Goal: Task Accomplishment & Management: Use online tool/utility

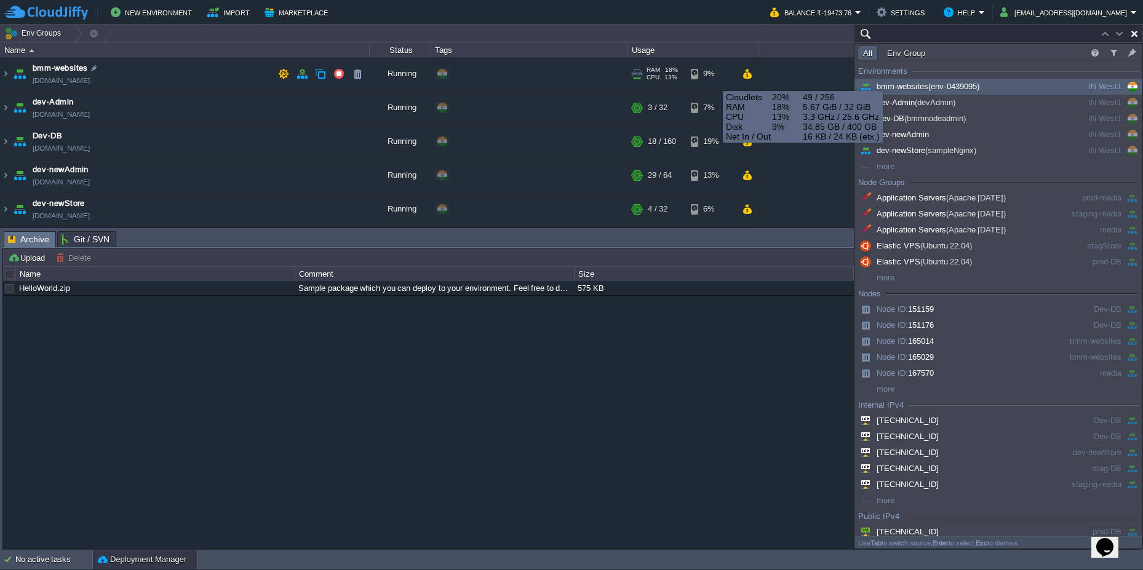
paste input "i didnt find out fo r node ID : 230955"
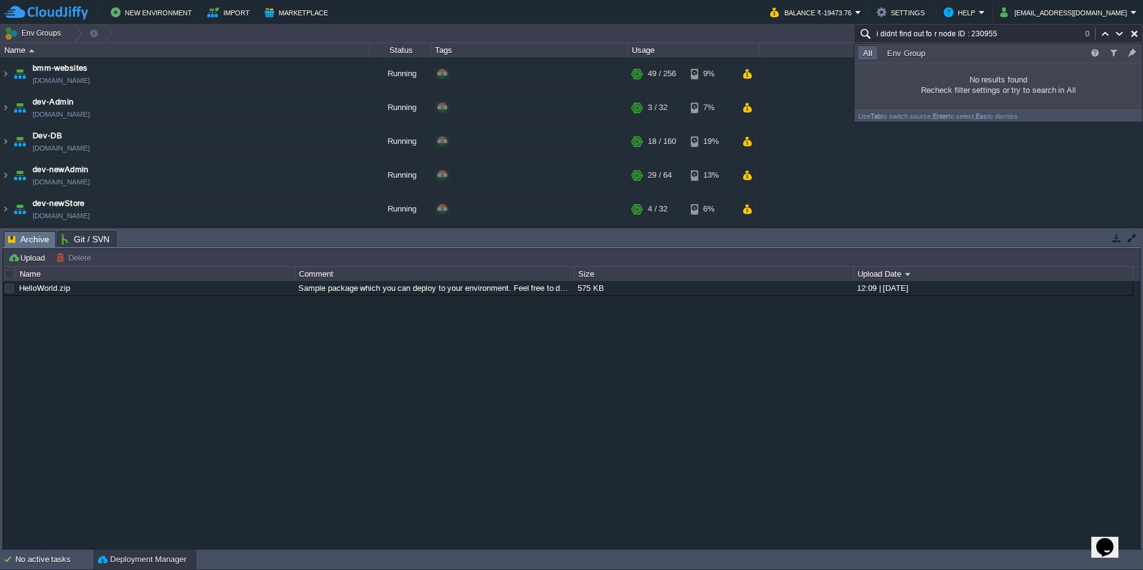
drag, startPoint x: 970, startPoint y: 34, endPoint x: 871, endPoint y: 35, distance: 98.4
click at [871, 35] on input "i didnt find out fo r node ID : 230955" at bounding box center [998, 34] width 289 height 18
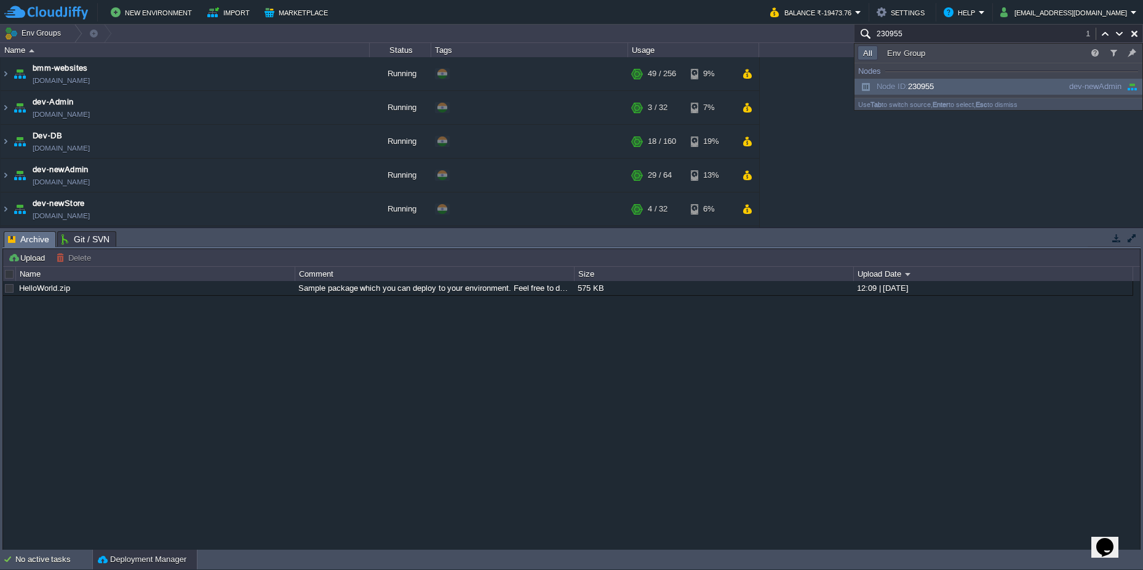
type input "230955"
click at [929, 86] on span "Node ID: 230955" at bounding box center [896, 86] width 76 height 9
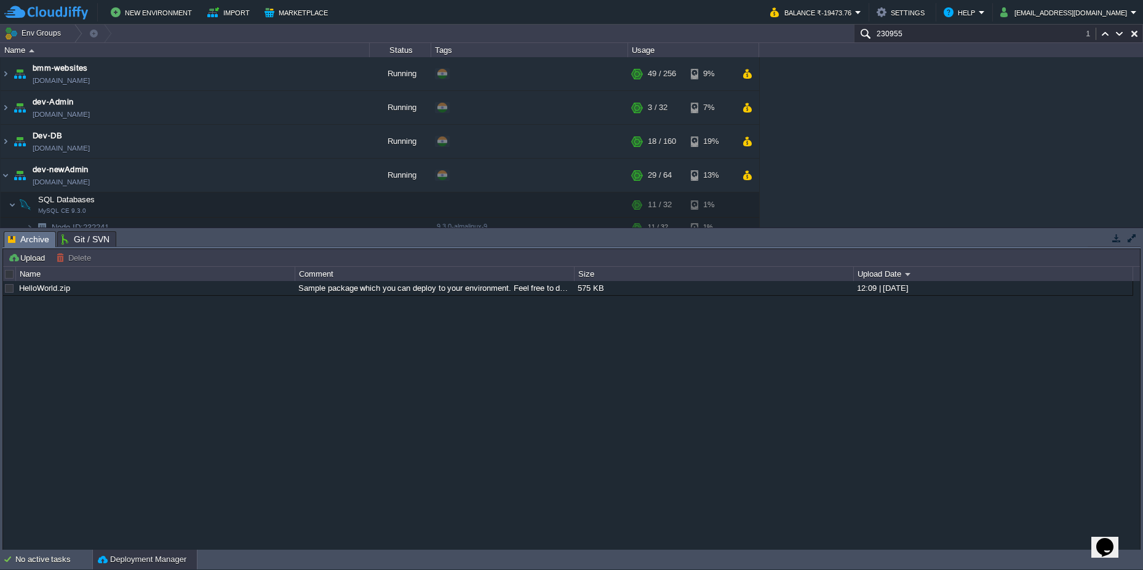
scroll to position [156, 0]
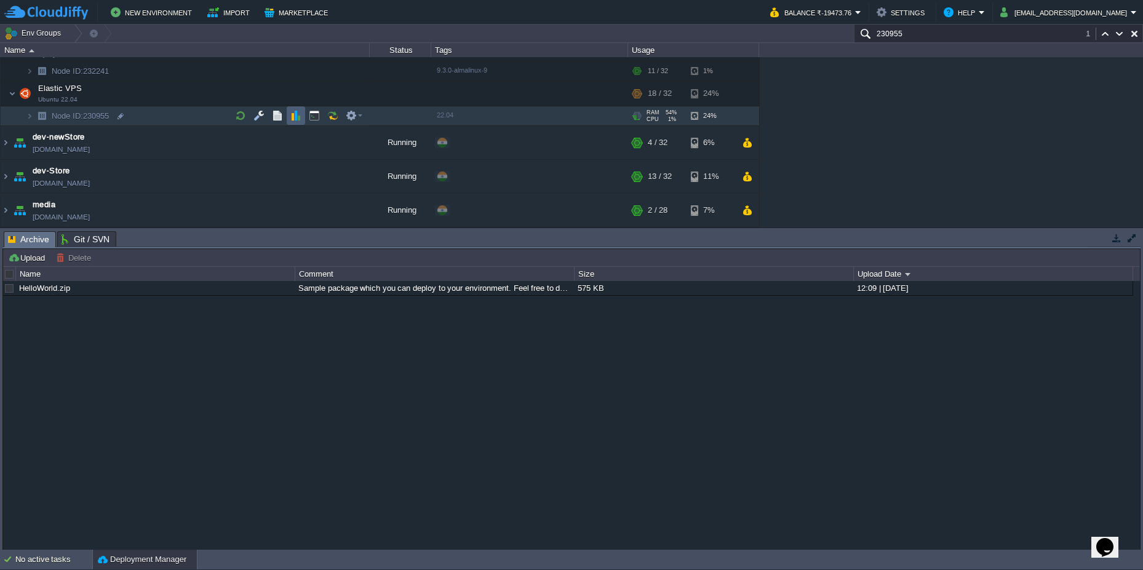
click at [289, 121] on td at bounding box center [296, 115] width 18 height 18
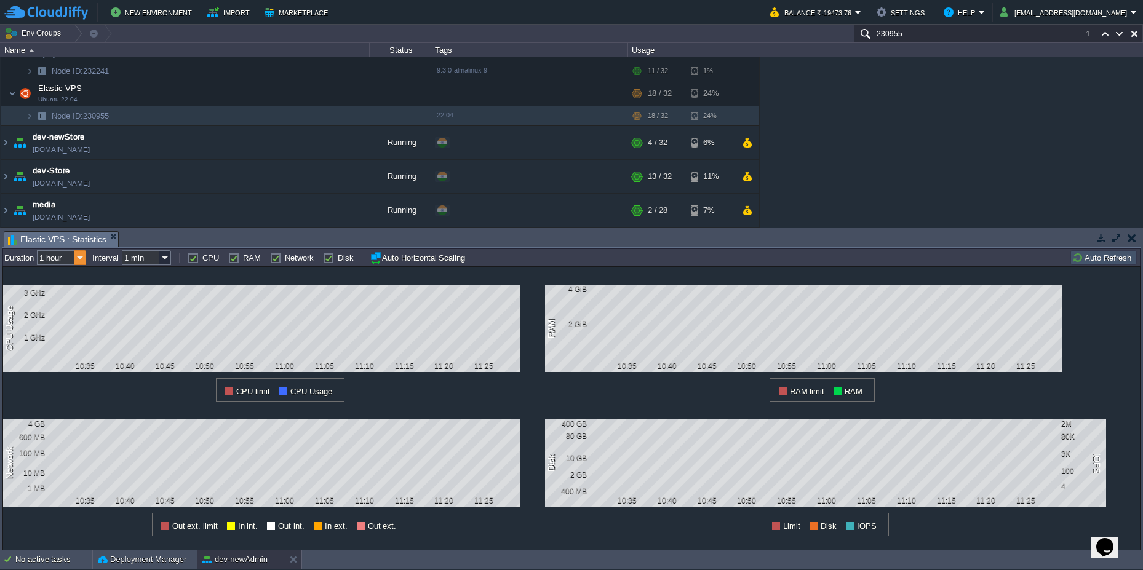
click at [80, 258] on img at bounding box center [80, 257] width 12 height 15
click at [71, 295] on div "6 hours" at bounding box center [62, 289] width 47 height 15
type input "6 hours"
type input "1 hour"
click at [79, 256] on img at bounding box center [80, 257] width 12 height 15
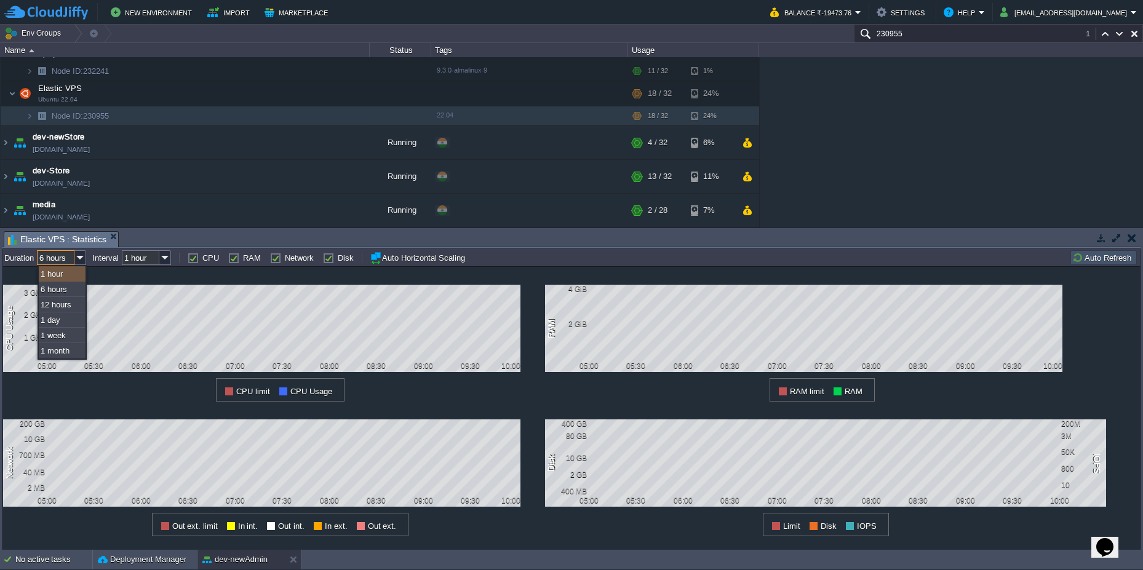
click at [61, 274] on div "1 hour" at bounding box center [62, 273] width 47 height 15
type input "1 hour"
type input "1 min"
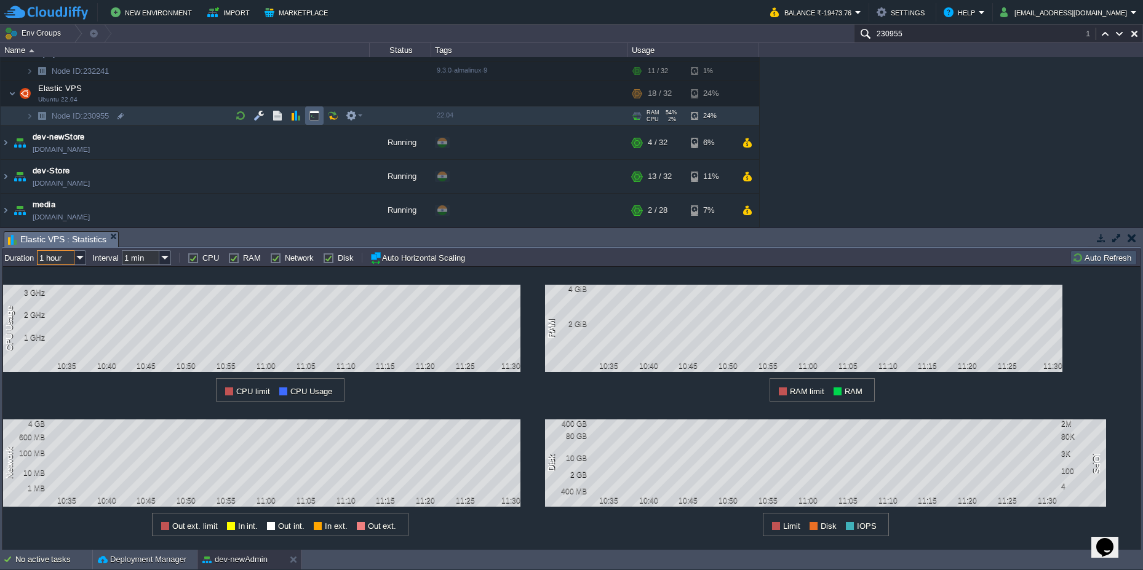
click at [314, 111] on button "button" at bounding box center [314, 115] width 11 height 11
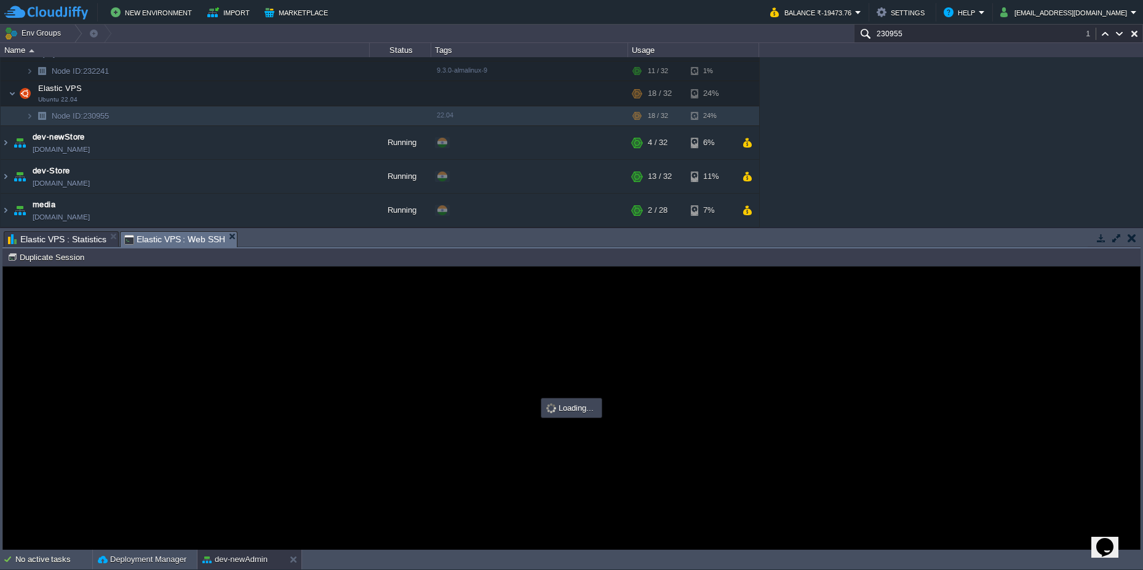
scroll to position [0, 0]
type input "#000000"
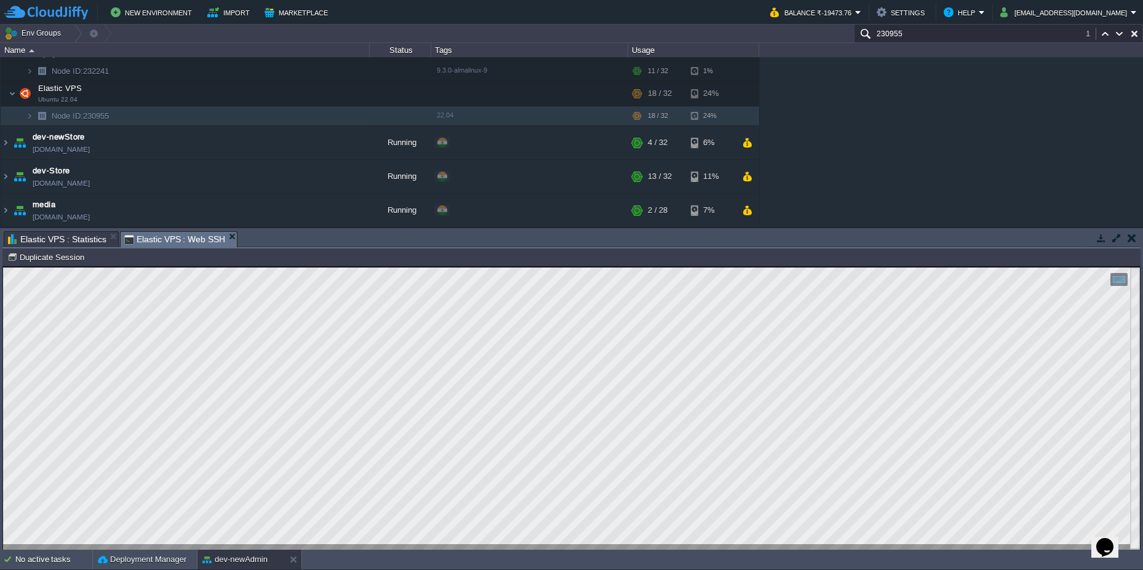
click at [7, 267] on html "Copy: Ctrl + Shift + C Paste: Ctrl + V Settings: Ctrl + Shift + Alt 0" at bounding box center [571, 267] width 1137 height 0
click at [273, 93] on button "button" at bounding box center [277, 93] width 11 height 11
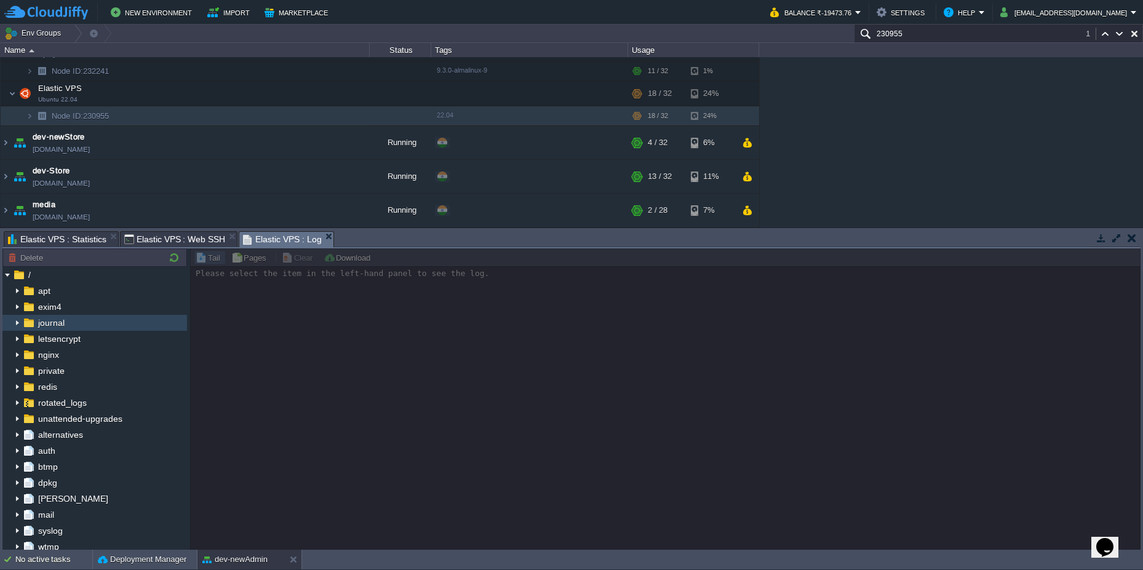
click at [17, 322] on img at bounding box center [17, 323] width 10 height 16
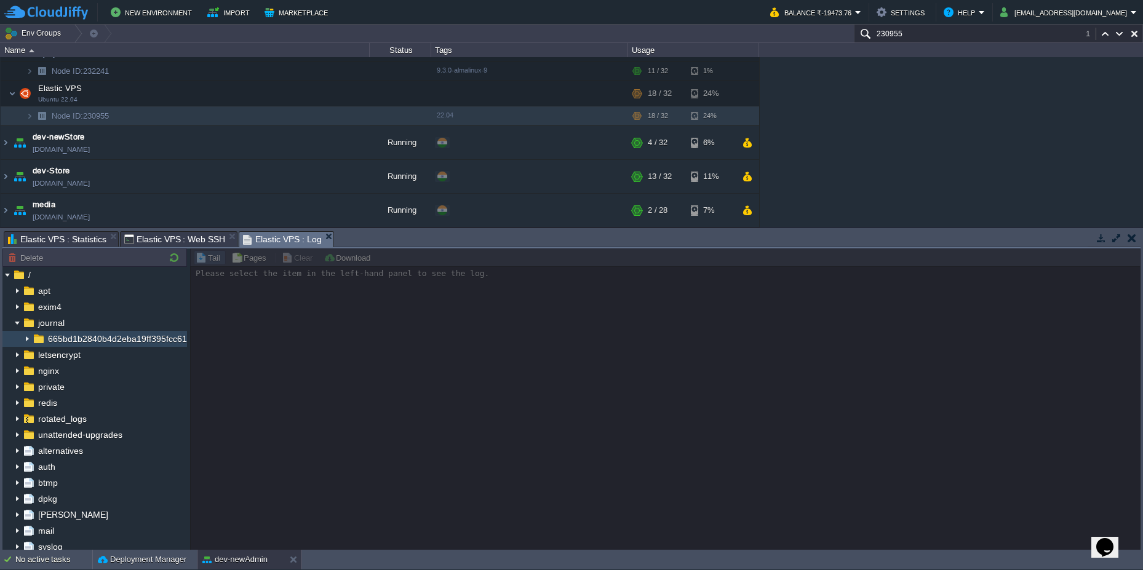
click at [28, 341] on img at bounding box center [27, 339] width 10 height 16
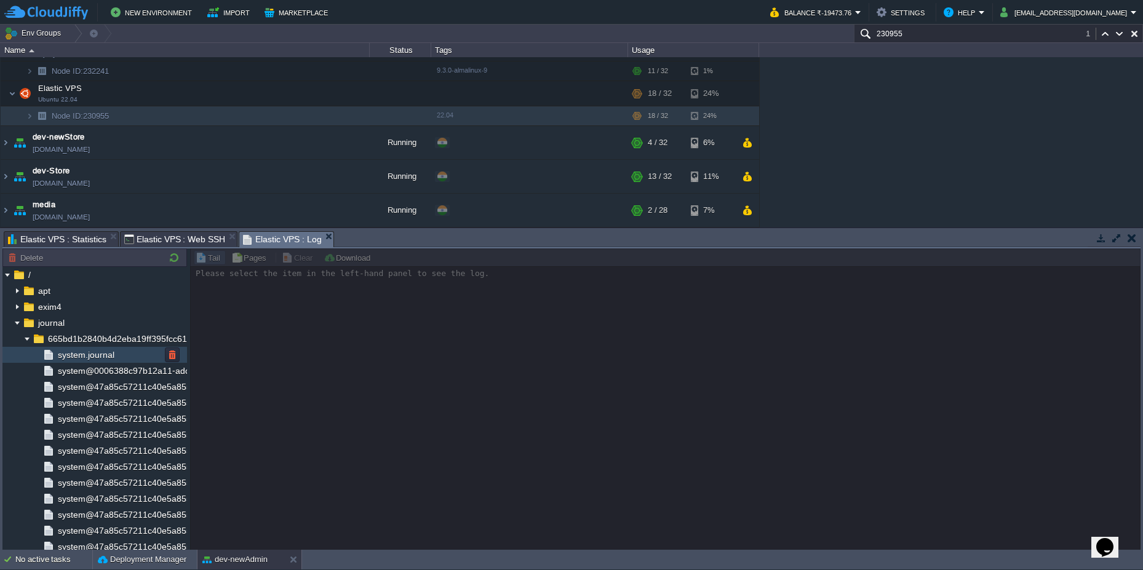
click at [121, 358] on div "system.journal" at bounding box center [94, 355] width 185 height 16
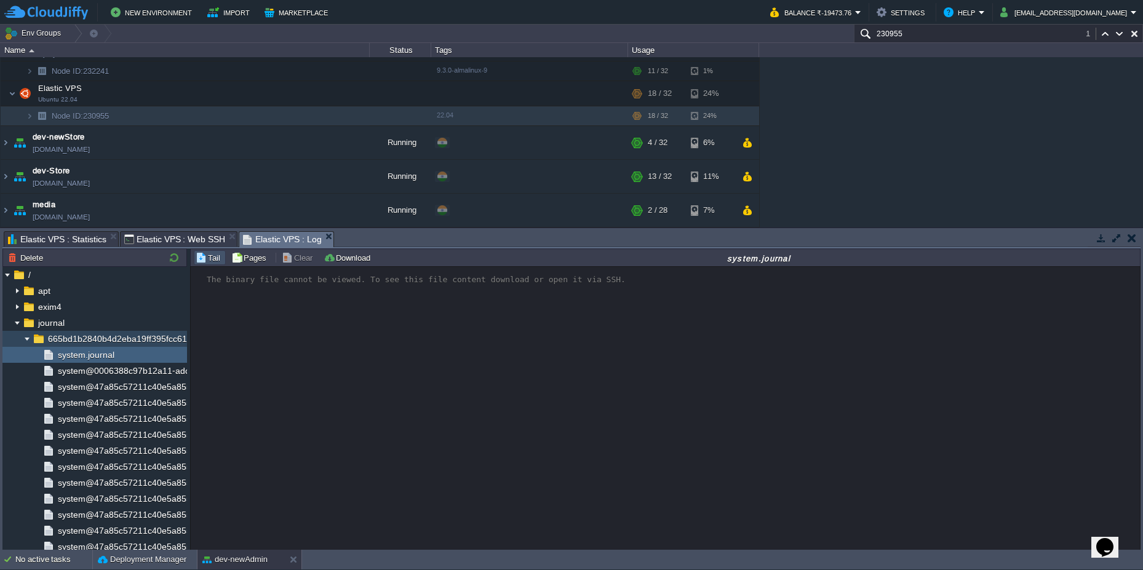
click at [26, 339] on img at bounding box center [27, 339] width 10 height 16
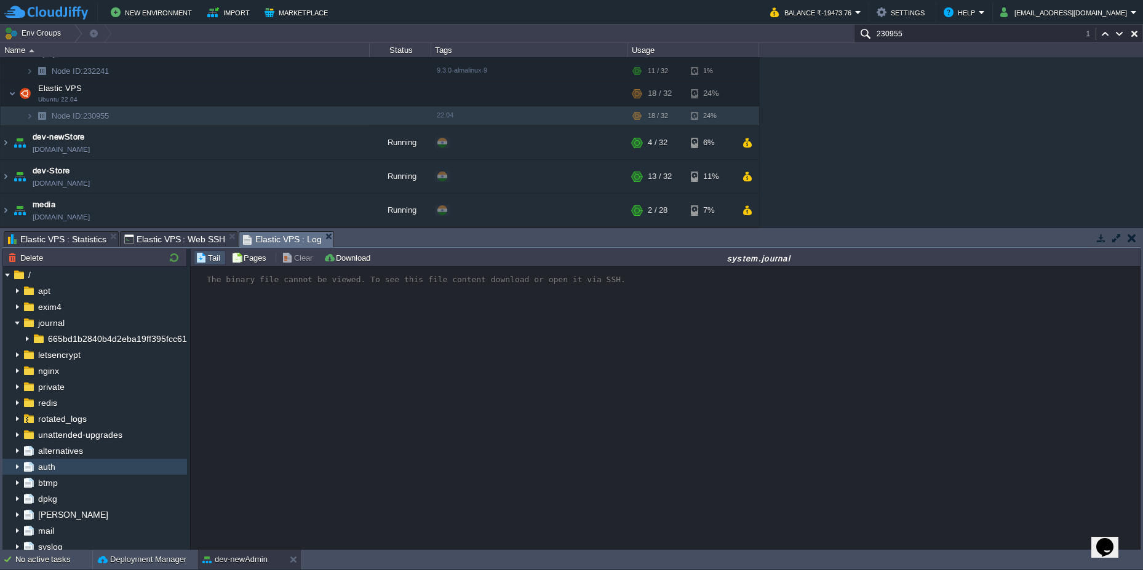
scroll to position [74, 0]
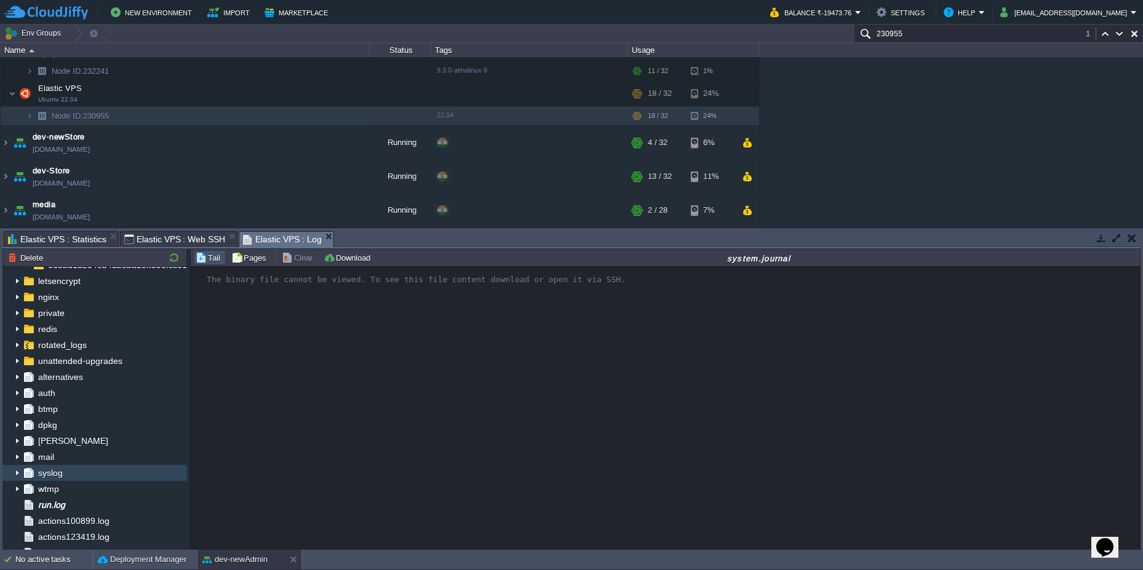
click at [18, 474] on img at bounding box center [17, 473] width 10 height 16
click at [75, 491] on div "syslog" at bounding box center [94, 489] width 185 height 16
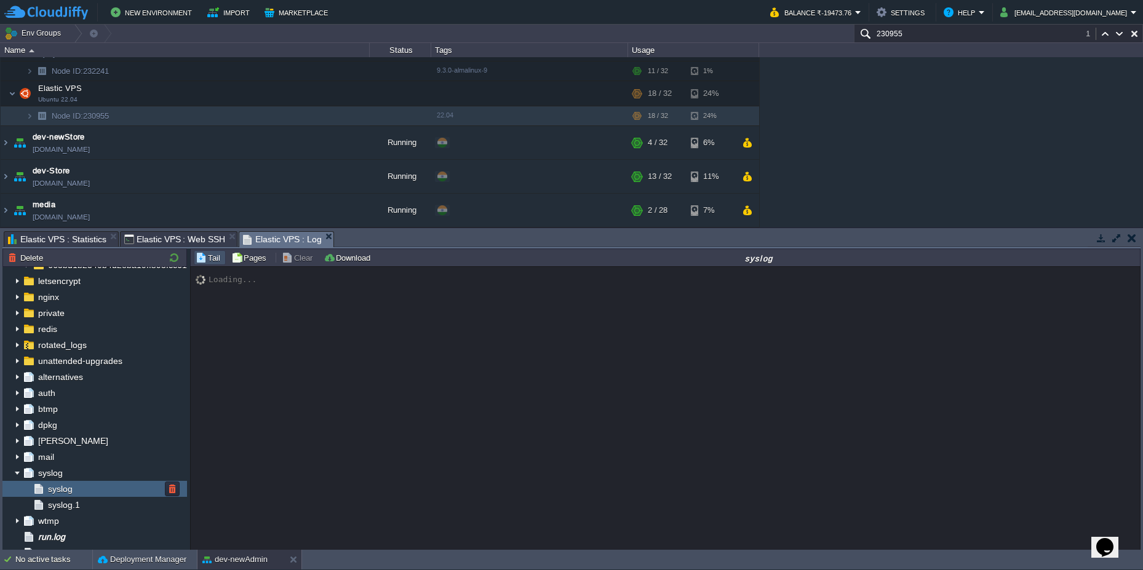
click at [75, 491] on div "syslog" at bounding box center [94, 489] width 185 height 16
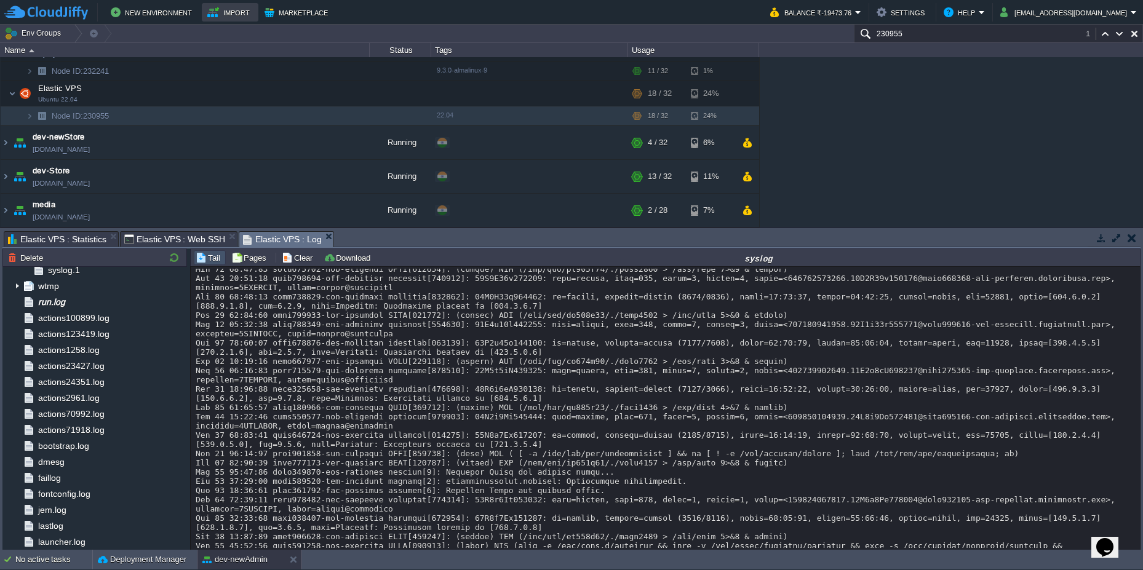
scroll to position [14918, 0]
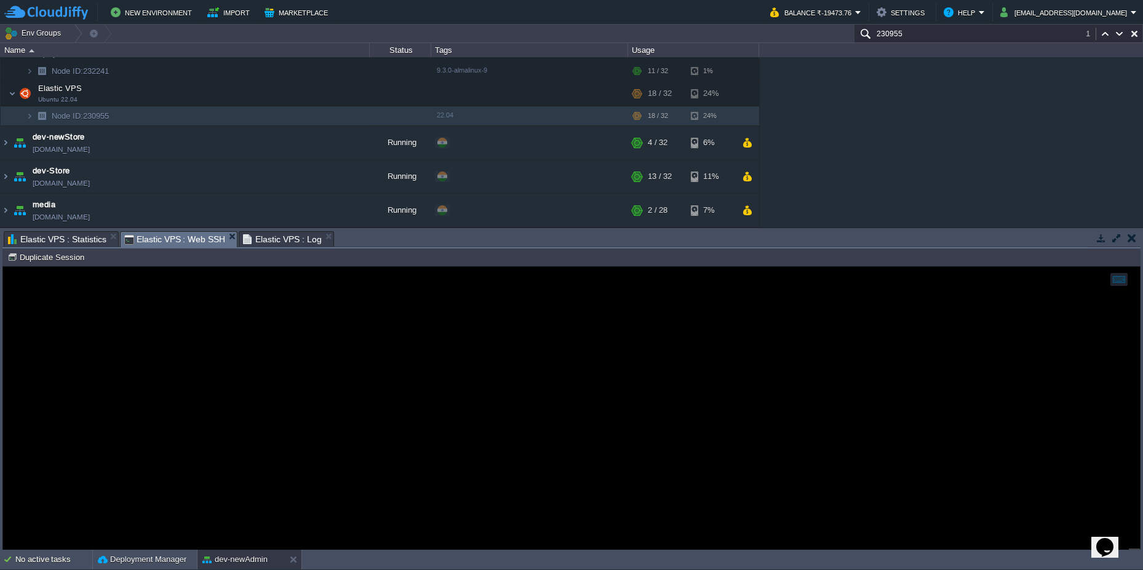
click at [175, 241] on span "Elastic VPS : Web SSH" at bounding box center [175, 239] width 102 height 15
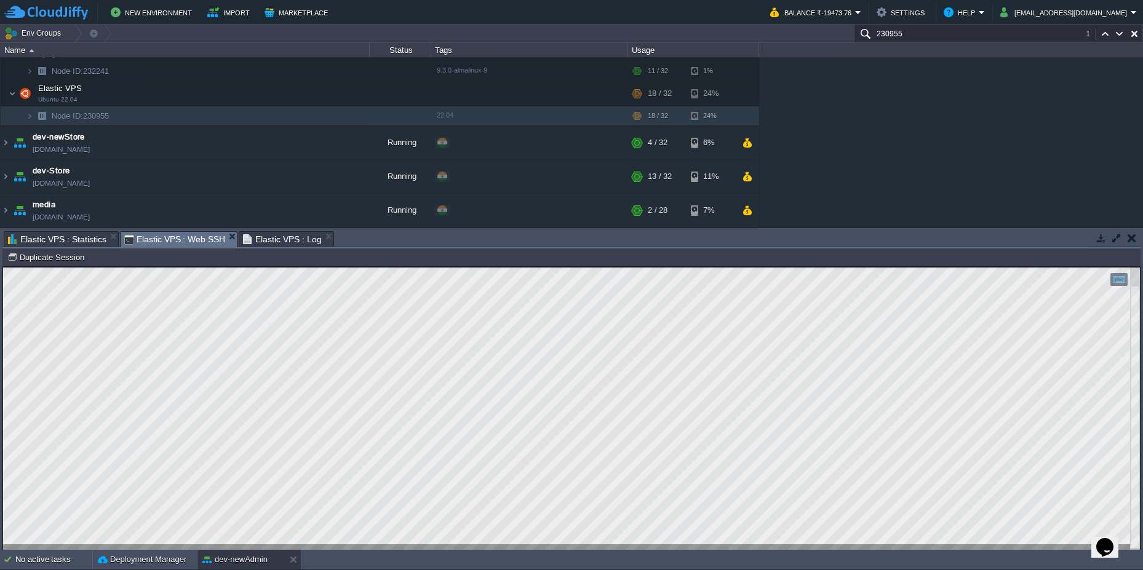
type textarea "Every 5.0s: ps -eo pid,pmem,cmd --sort=-pmem | head -n [DOMAIN_NAME]: [DATE] PI…"
click at [23, 556] on div "No active tasks" at bounding box center [53, 560] width 77 height 20
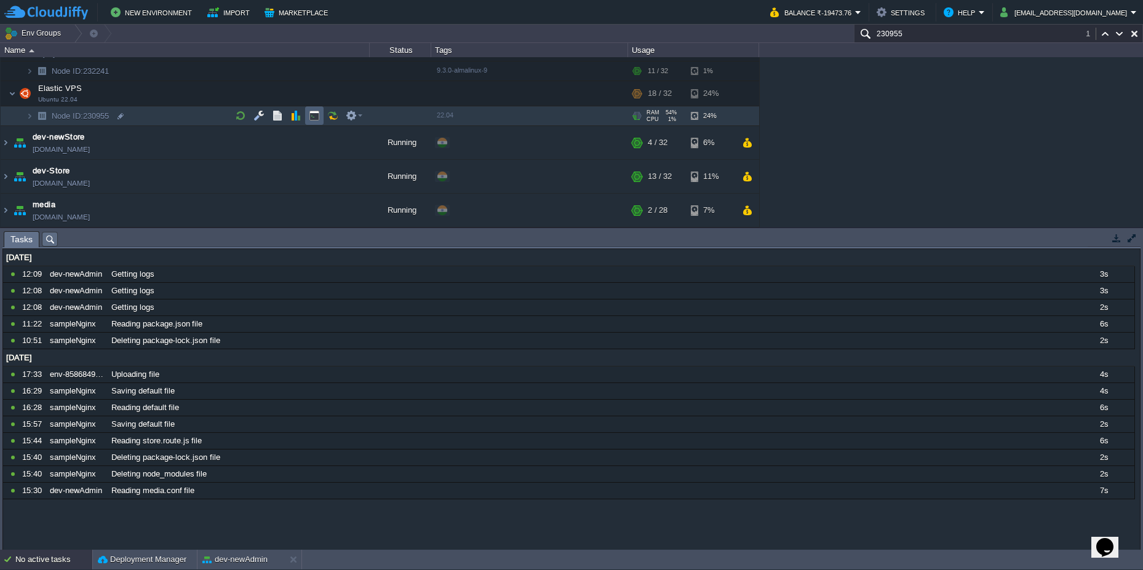
click at [313, 114] on button "button" at bounding box center [314, 115] width 11 height 11
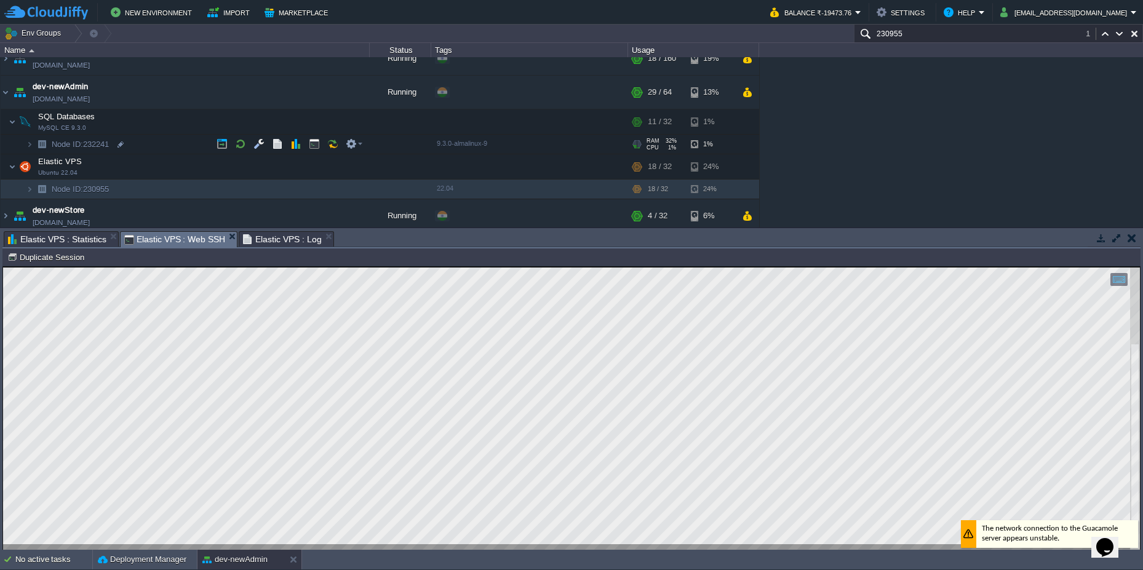
scroll to position [82, 0]
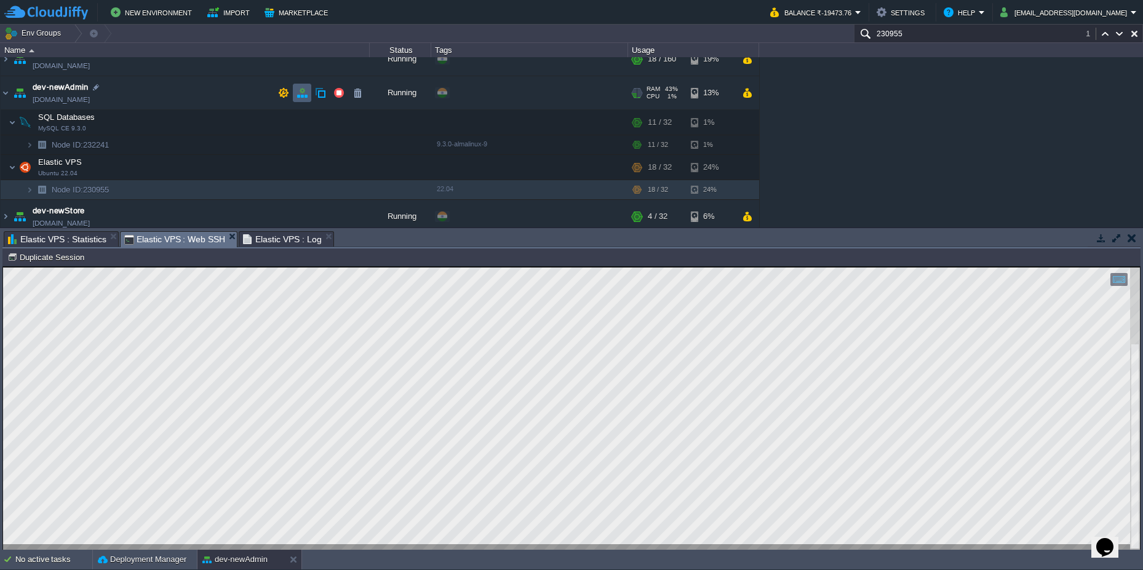
click at [297, 95] on button "button" at bounding box center [302, 92] width 11 height 11
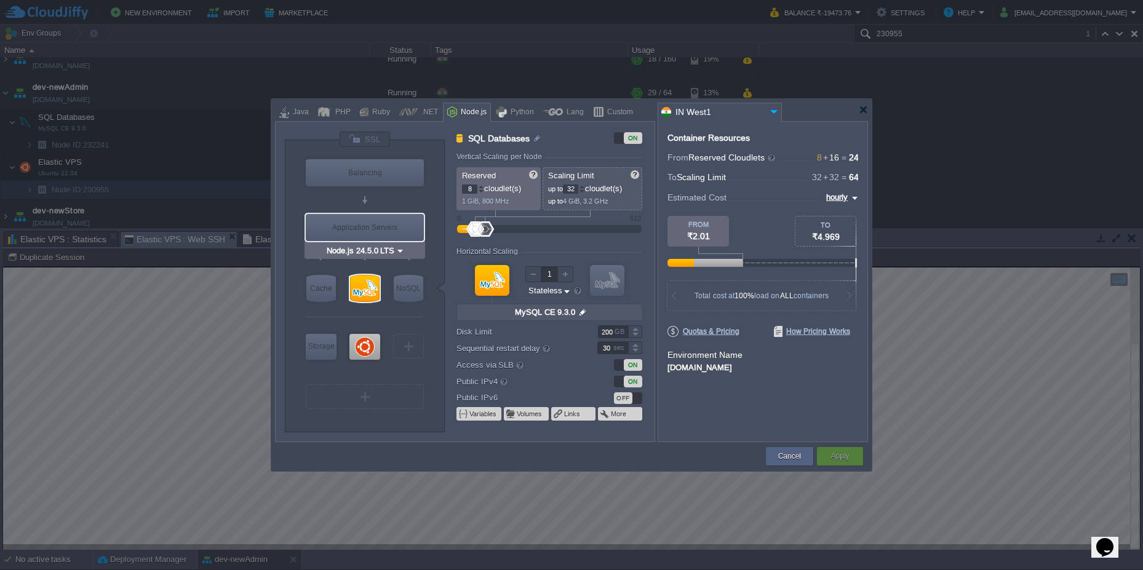
type input "NGINX 1.28.0"
click at [868, 112] on div at bounding box center [573, 110] width 597 height 22
click at [866, 114] on div at bounding box center [863, 109] width 9 height 9
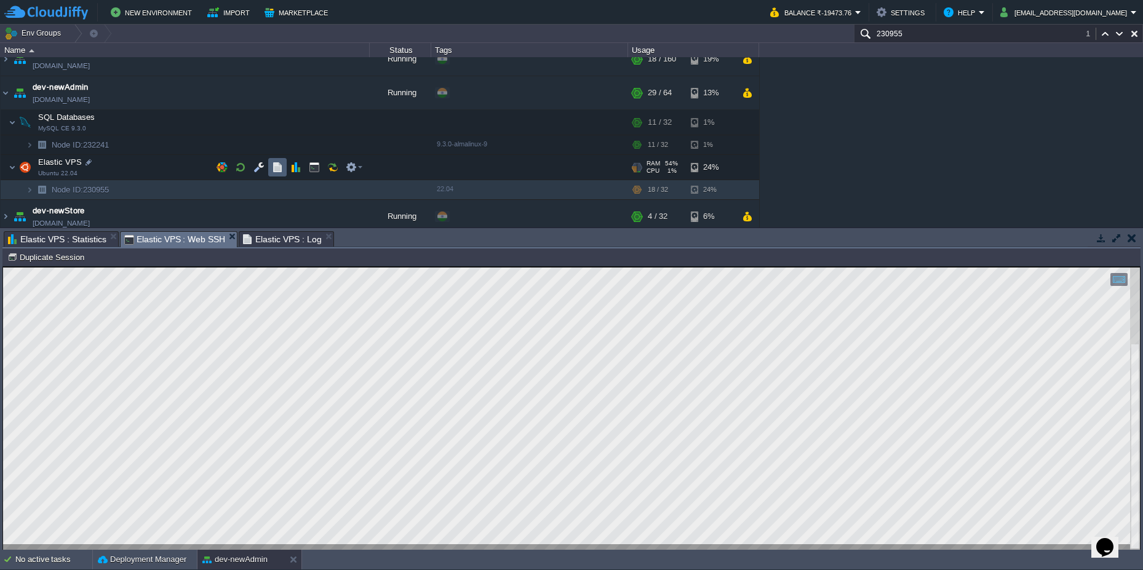
click at [285, 171] on td at bounding box center [277, 167] width 18 height 18
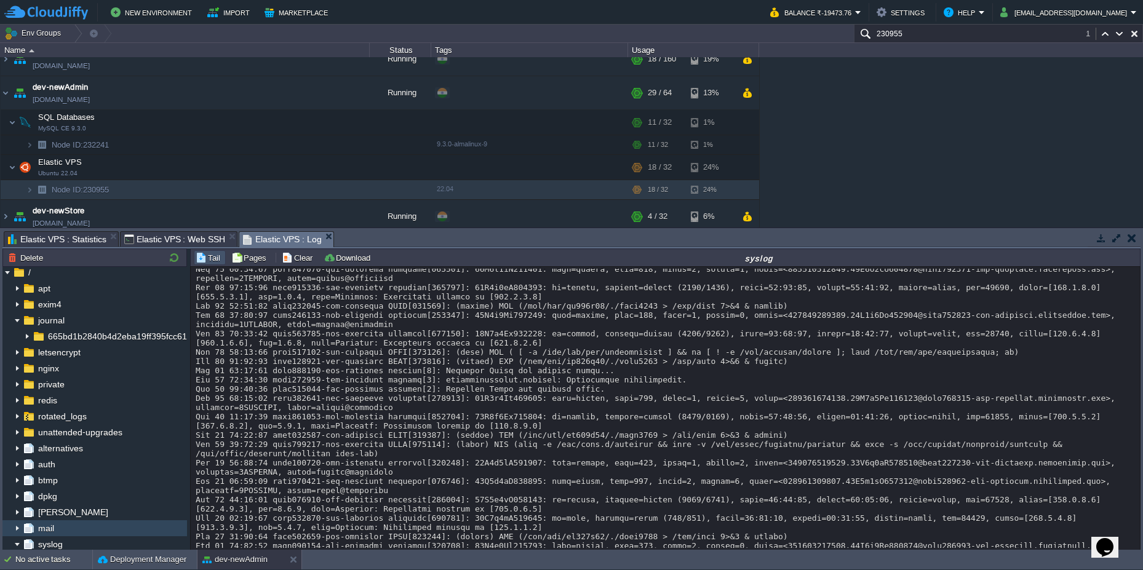
scroll to position [0, 0]
click at [13, 468] on img at bounding box center [17, 467] width 10 height 16
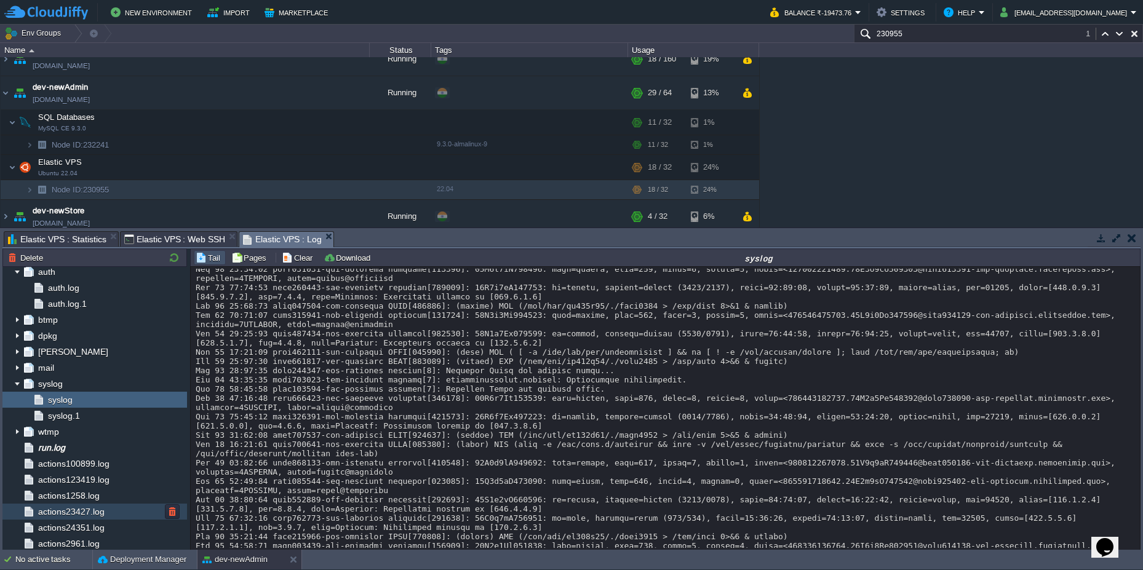
scroll to position [221, 0]
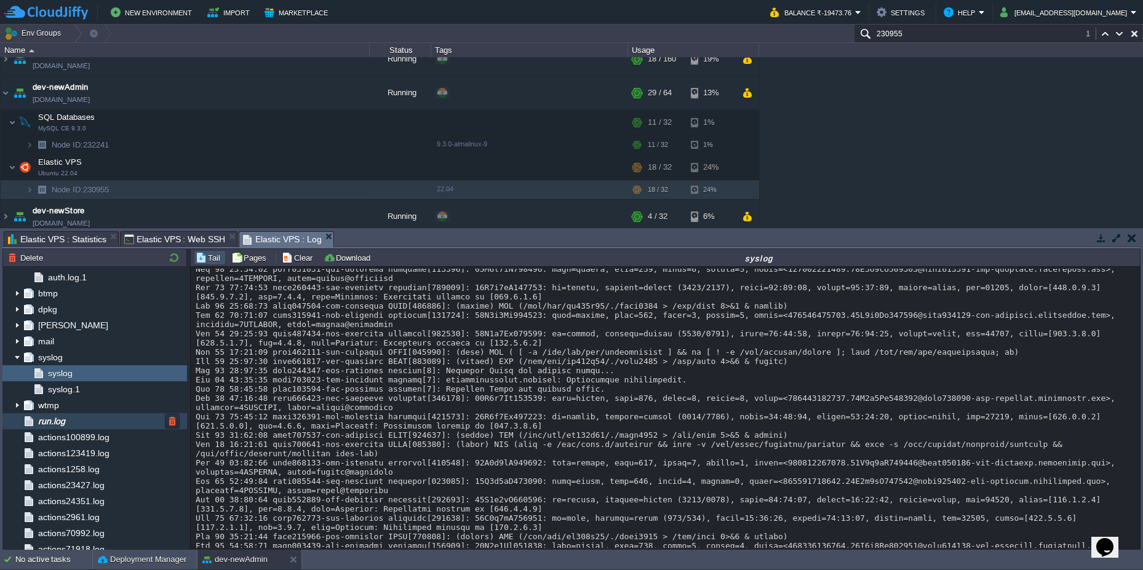
click at [60, 421] on span "run.log" at bounding box center [51, 421] width 31 height 11
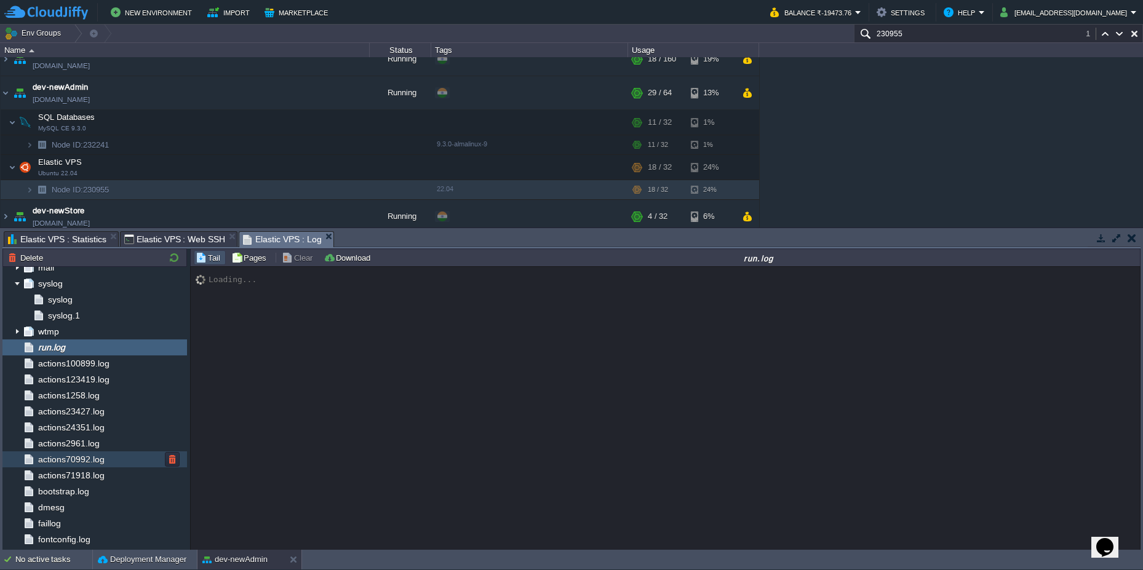
scroll to position [345, 0]
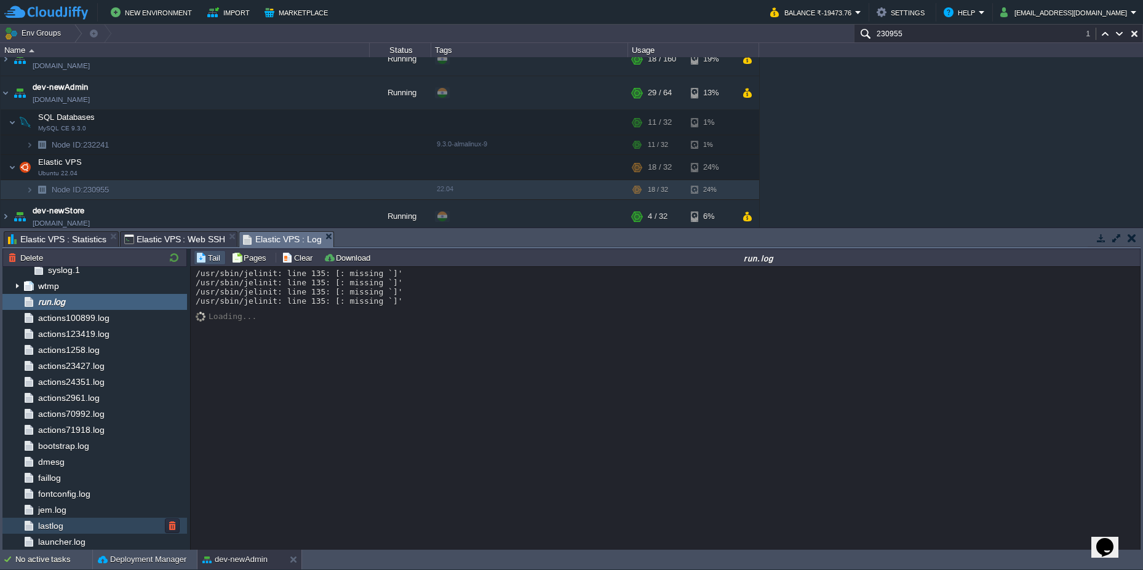
click at [62, 526] on span "lastlog" at bounding box center [51, 526] width 30 height 11
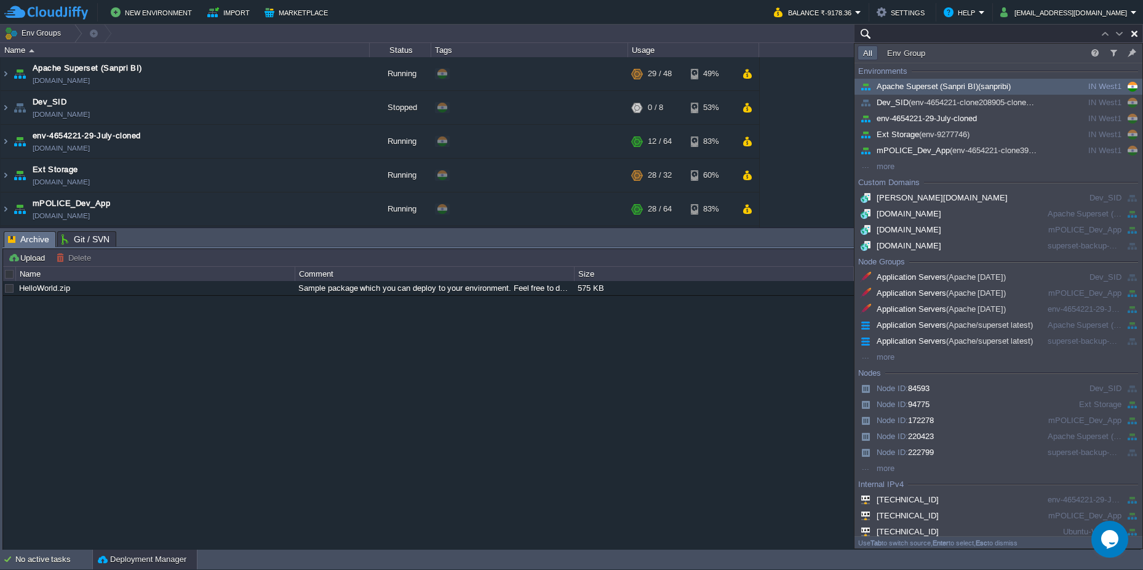
paste input "240261"
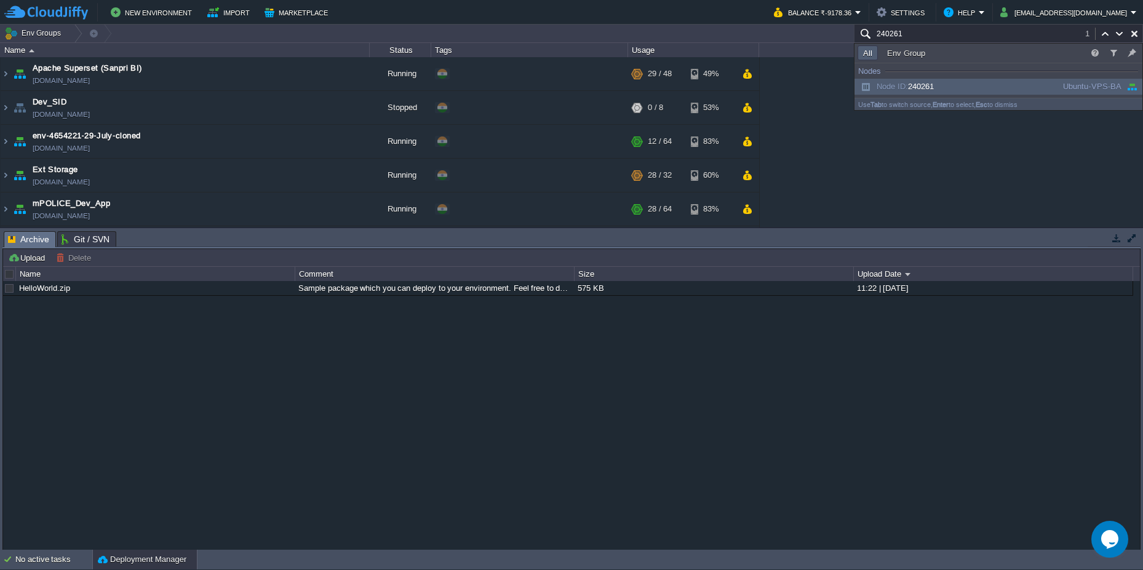
type input "240261"
click at [932, 86] on span "Node ID: 240261" at bounding box center [896, 86] width 76 height 9
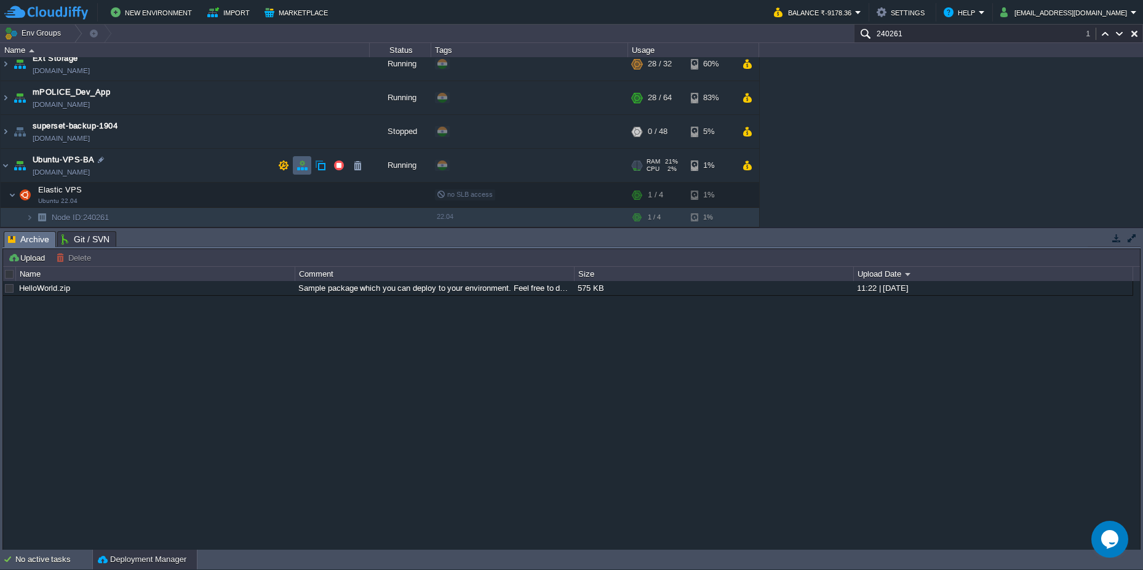
click at [305, 171] on td at bounding box center [302, 165] width 18 height 18
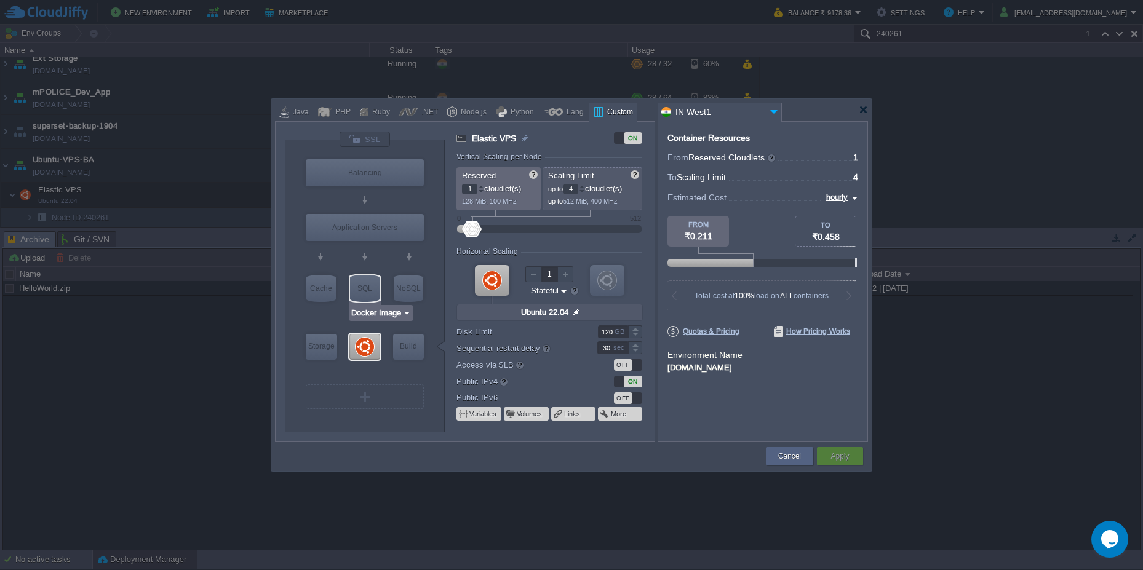
type input "Ubuntu 22.04"
click at [866, 109] on div at bounding box center [863, 109] width 9 height 9
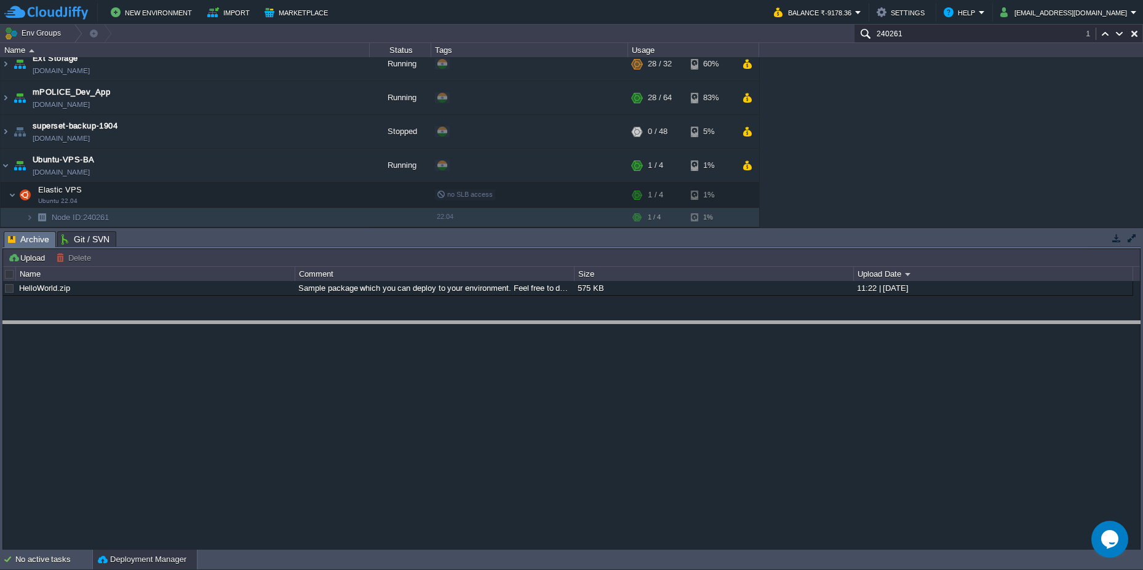
drag, startPoint x: 255, startPoint y: 231, endPoint x: 255, endPoint y: 330, distance: 99.1
click at [255, 330] on body "New Environment Import Marketplace Bonus ₹0.00 Upgrade Account Balance ₹-9178.3…" at bounding box center [571, 285] width 1143 height 570
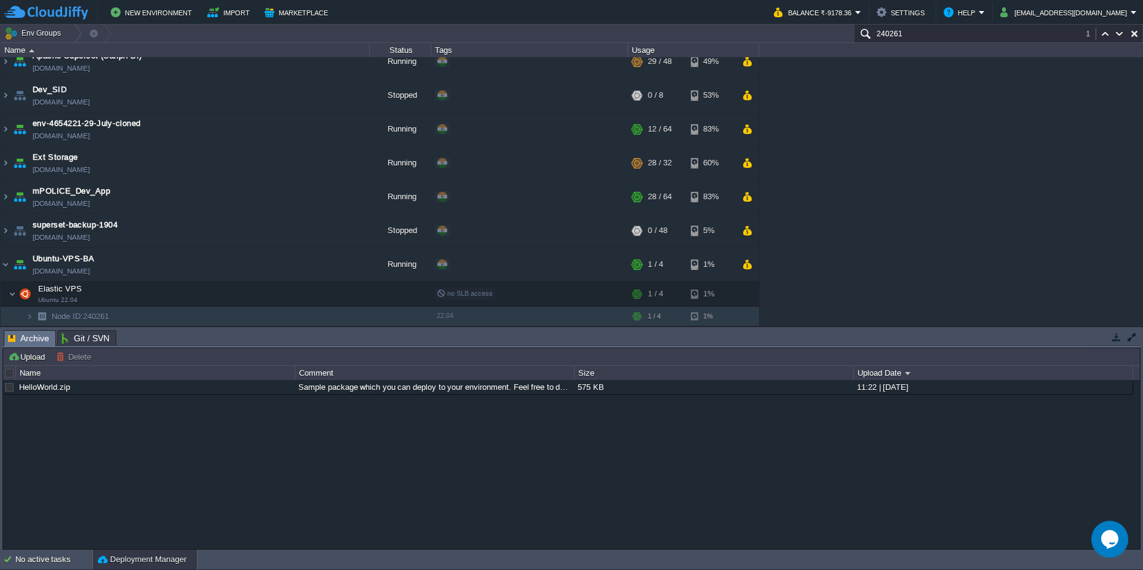
scroll to position [12, 0]
drag, startPoint x: 133, startPoint y: 271, endPoint x: 116, endPoint y: 273, distance: 17.4
click at [116, 273] on td "Ubuntu-VPS-BA env-8296662.cloudjiffy.net" at bounding box center [185, 265] width 369 height 34
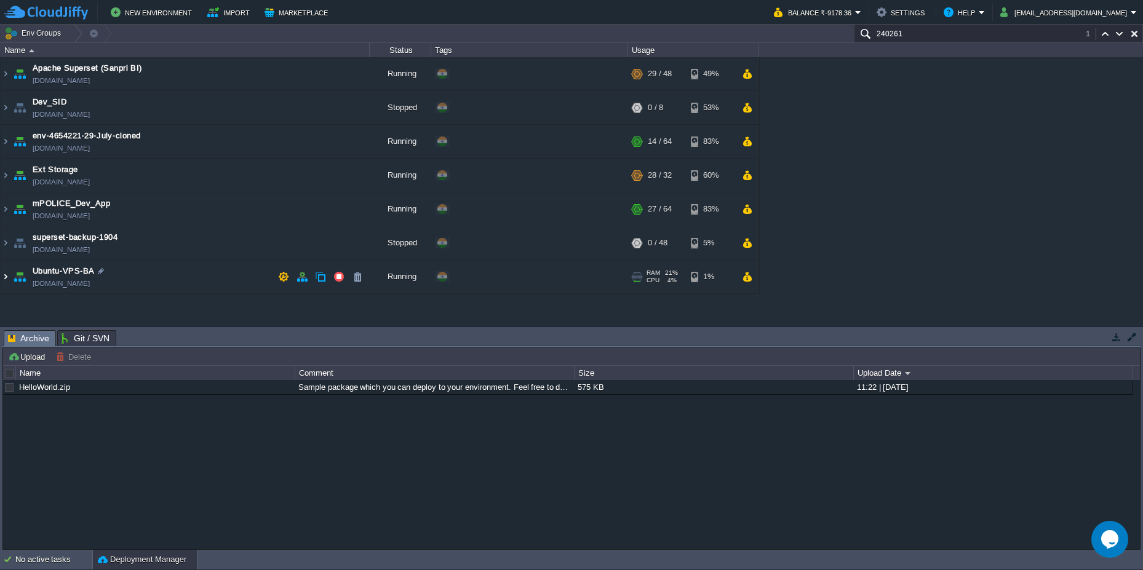
click at [3, 275] on img at bounding box center [6, 276] width 10 height 33
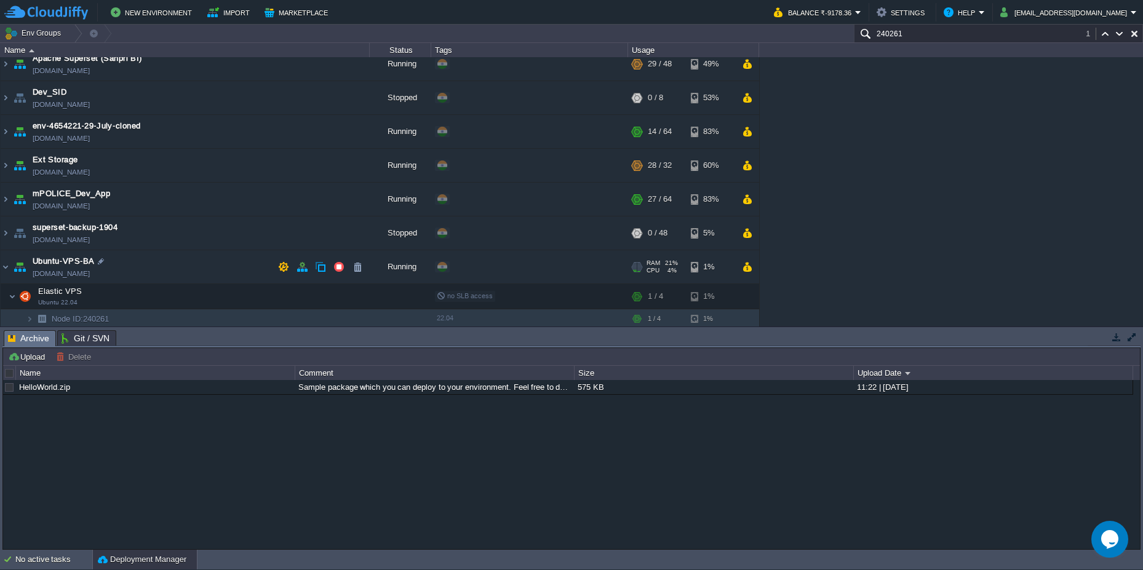
scroll to position [12, 0]
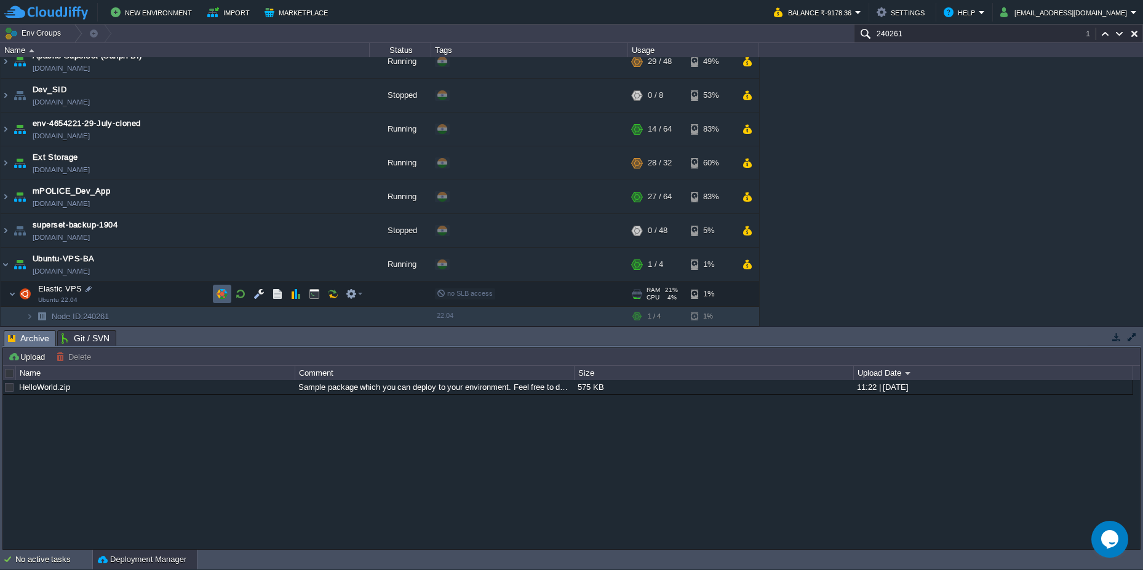
click at [220, 298] on button "button" at bounding box center [222, 294] width 11 height 11
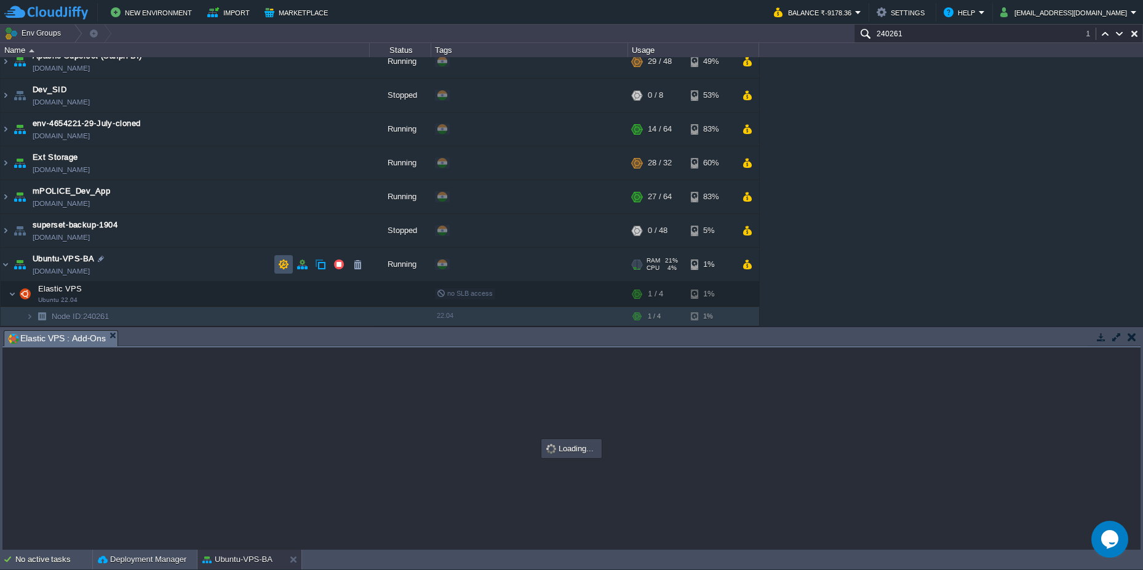
click at [281, 261] on button "button" at bounding box center [283, 264] width 11 height 11
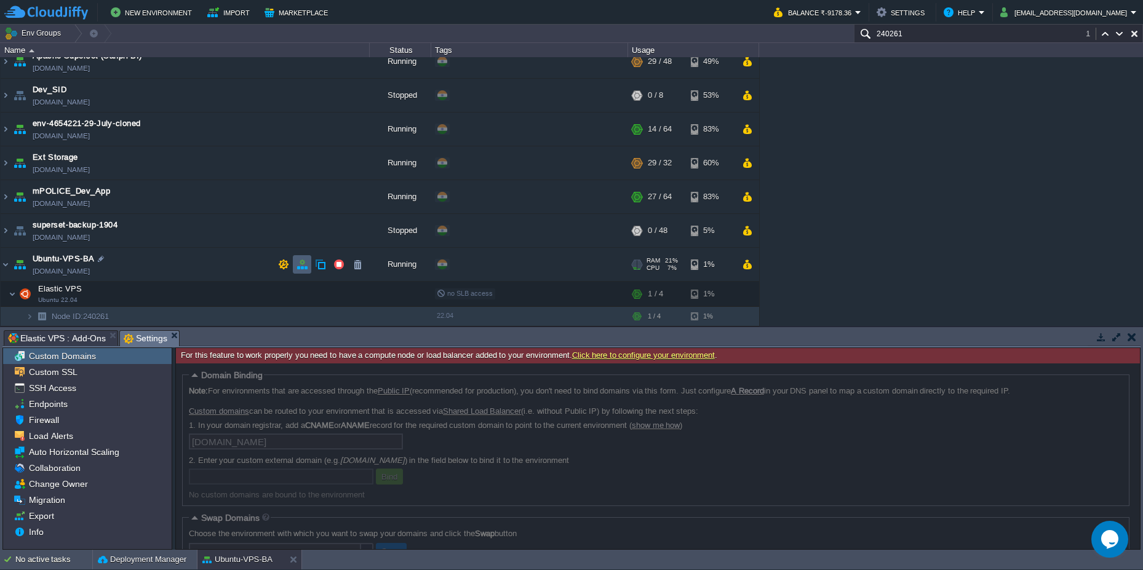
click at [305, 272] on td at bounding box center [302, 264] width 18 height 18
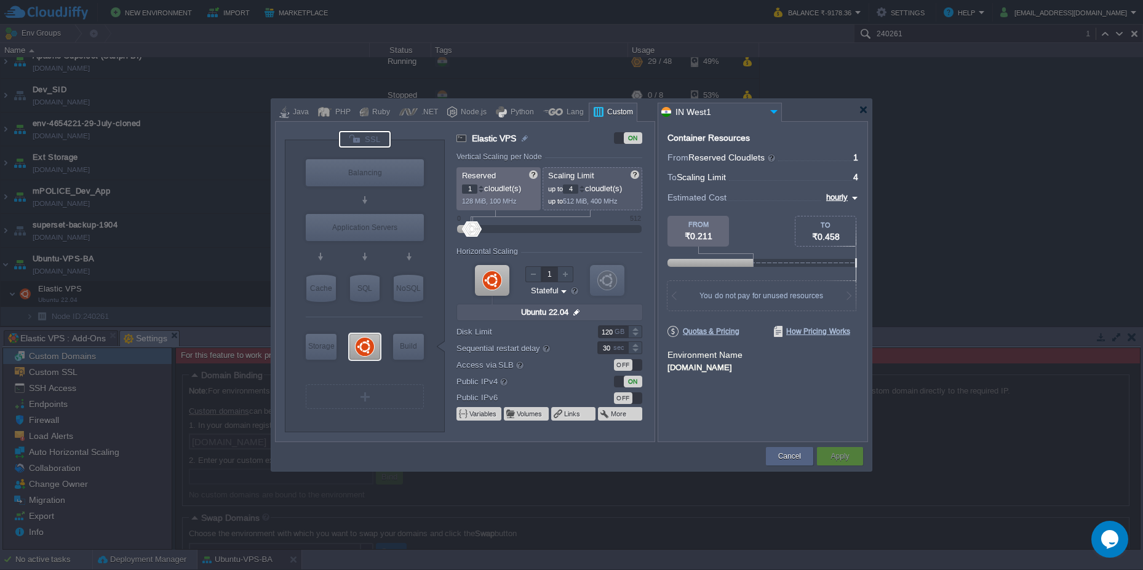
click at [377, 140] on div at bounding box center [365, 139] width 52 height 17
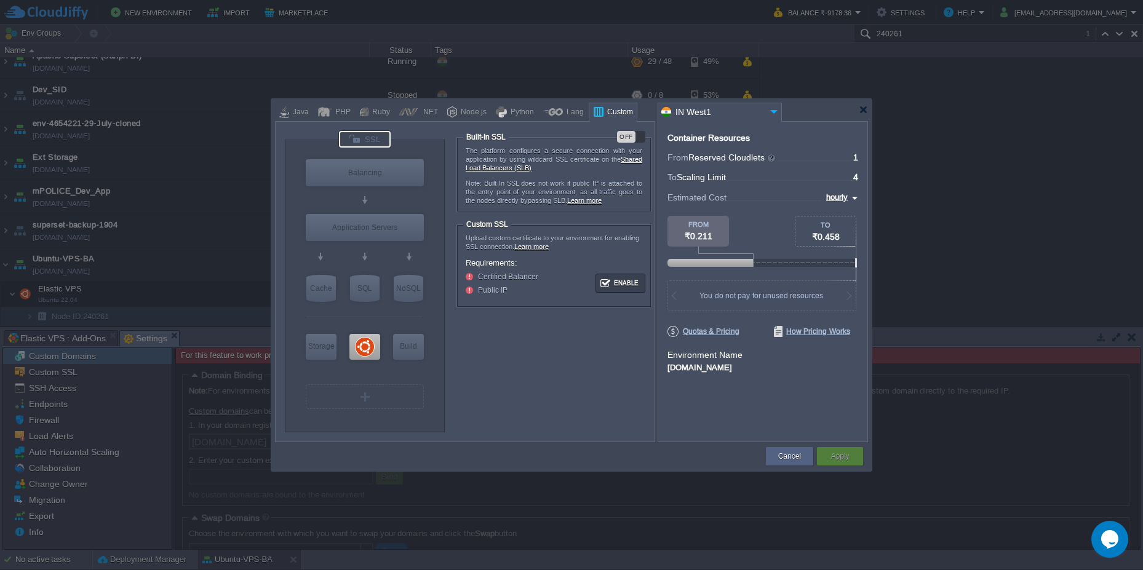
click at [864, 114] on div at bounding box center [571, 110] width 593 height 22
click at [866, 111] on div at bounding box center [863, 109] width 9 height 9
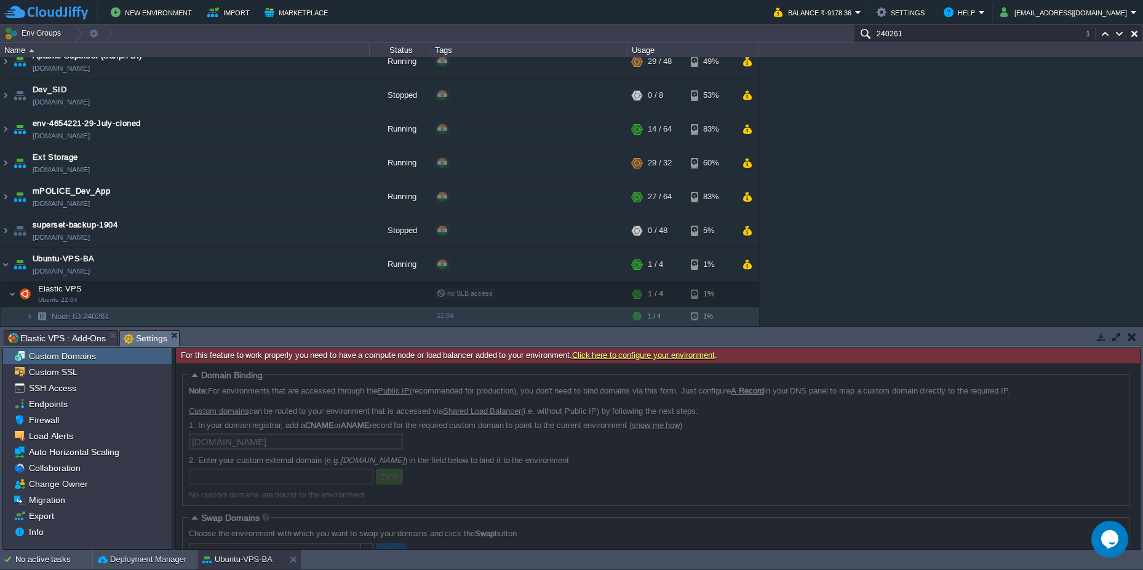
click at [67, 341] on span "Elastic VPS : Add-Ons" at bounding box center [57, 338] width 98 height 15
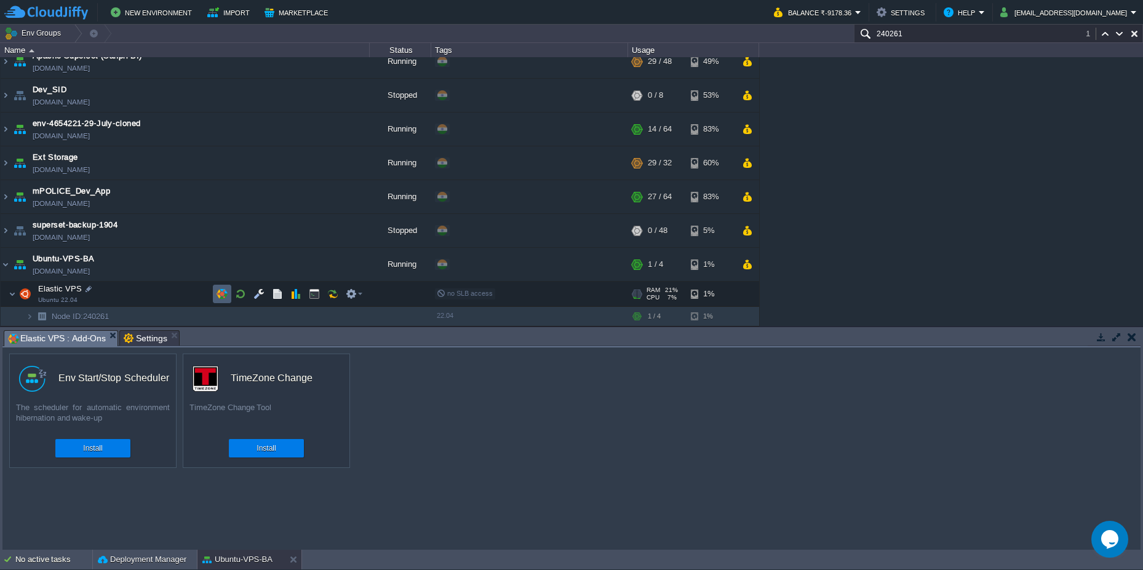
click at [220, 293] on button "button" at bounding box center [222, 294] width 11 height 11
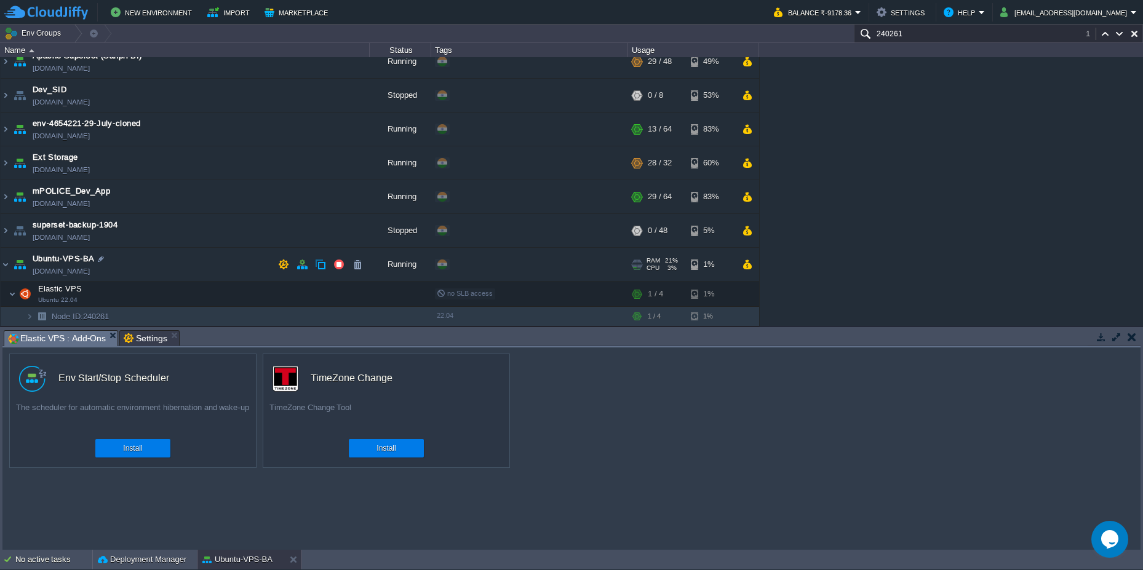
drag, startPoint x: 139, startPoint y: 275, endPoint x: 116, endPoint y: 275, distance: 22.8
click at [116, 275] on td "Ubuntu-VPS-BA env-8296662.cloudjiffy.net" at bounding box center [185, 265] width 369 height 34
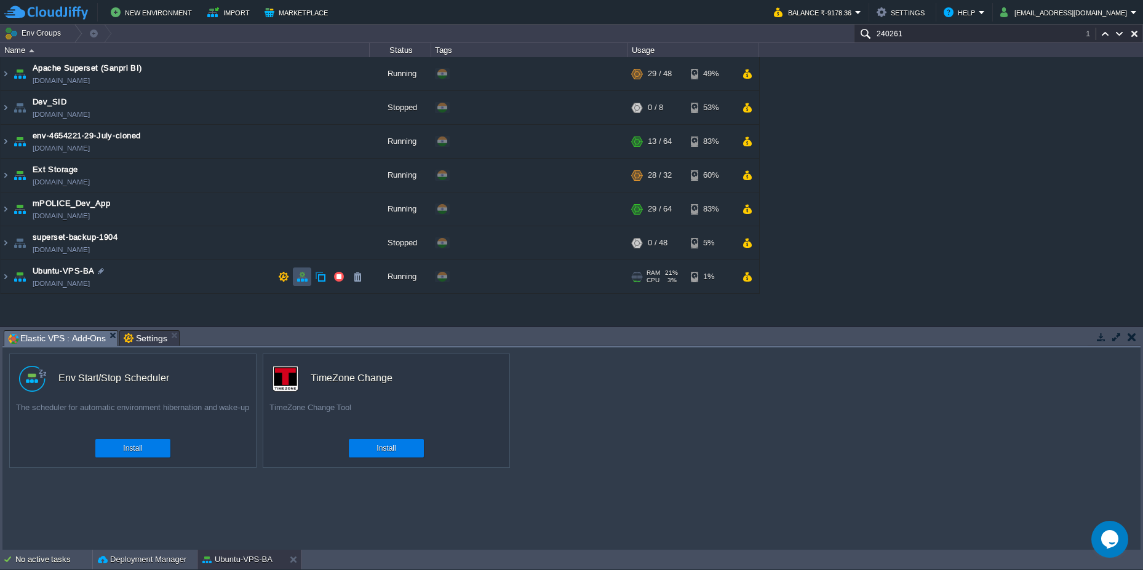
click at [305, 275] on button "button" at bounding box center [302, 276] width 11 height 11
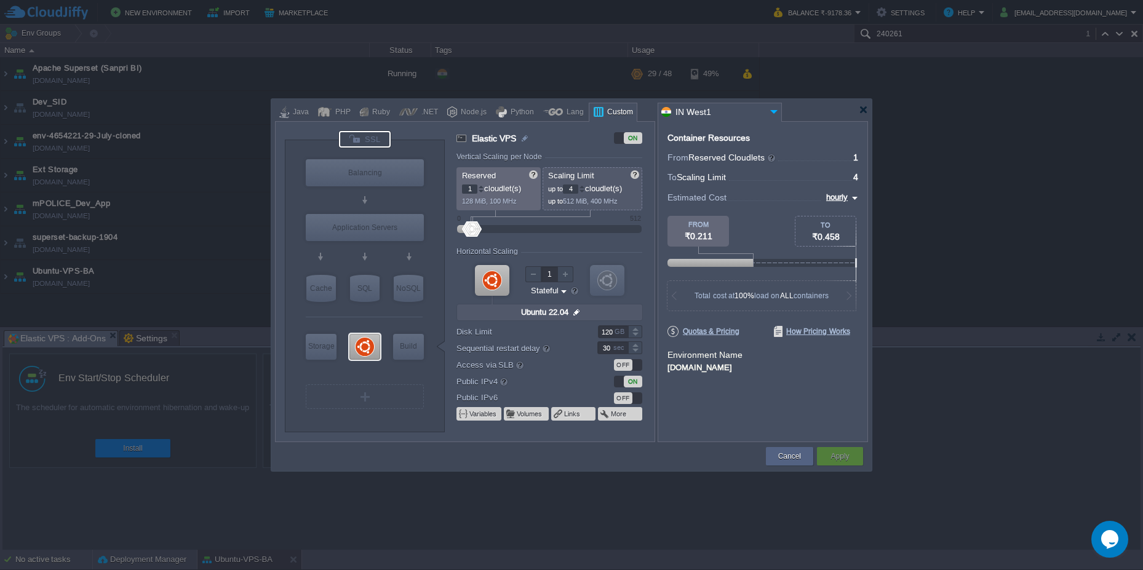
click at [373, 142] on div at bounding box center [365, 139] width 52 height 17
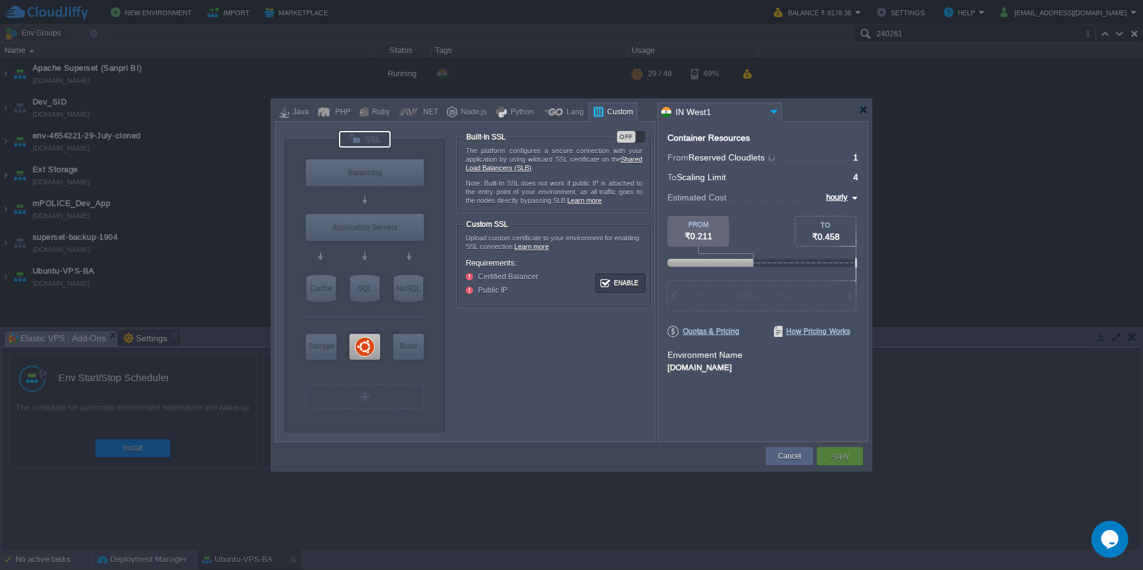
click at [626, 137] on div "OFF" at bounding box center [626, 137] width 18 height 12
click at [854, 458] on div "Apply" at bounding box center [840, 456] width 46 height 18
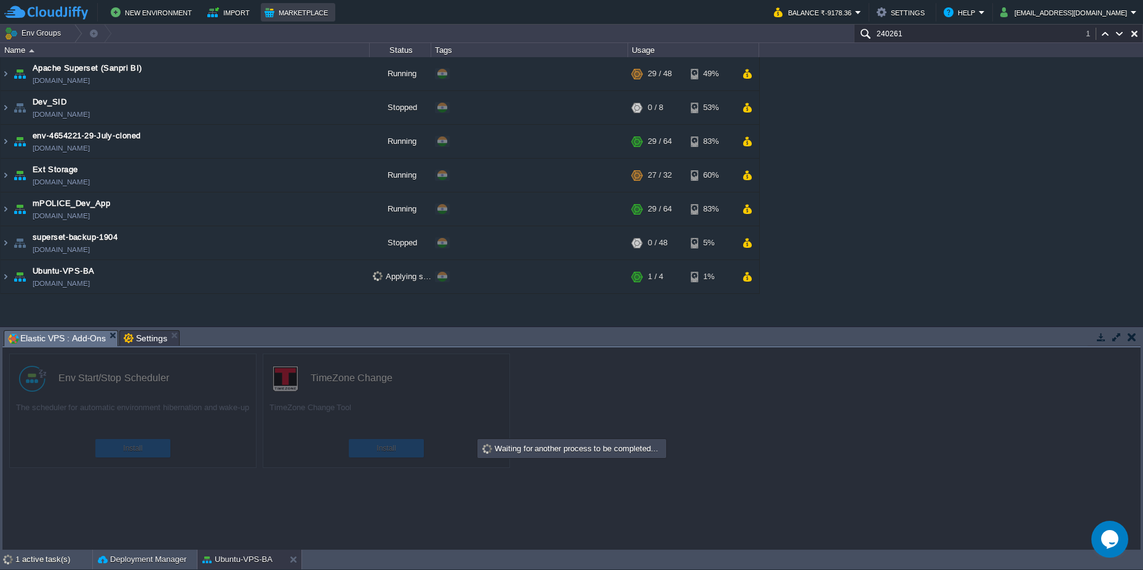
click at [298, 4] on td "Marketplace" at bounding box center [298, 12] width 74 height 18
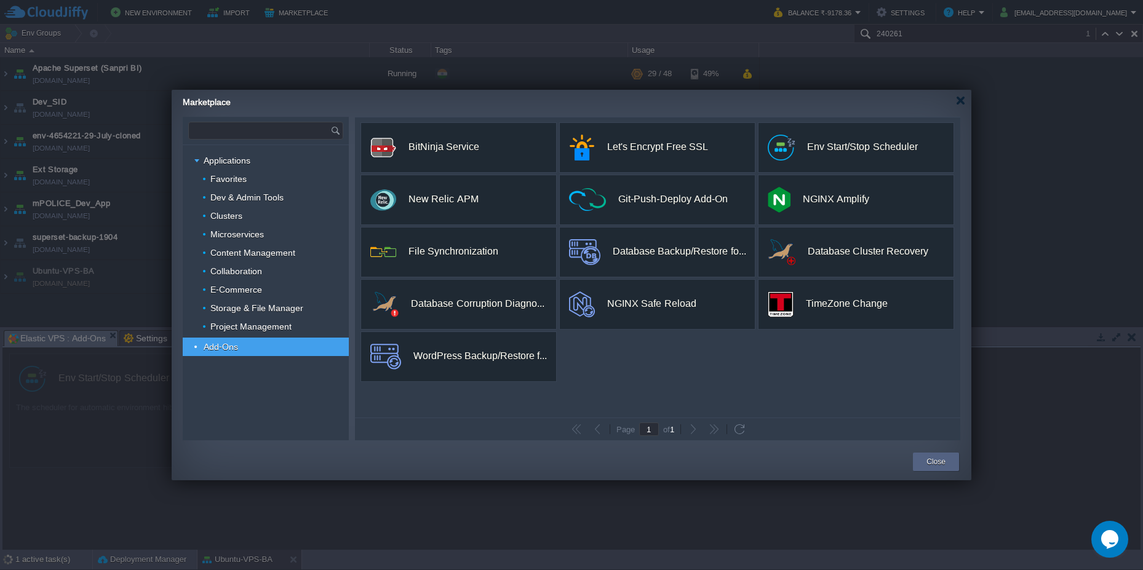
click at [246, 135] on input "text" at bounding box center [260, 130] width 142 height 17
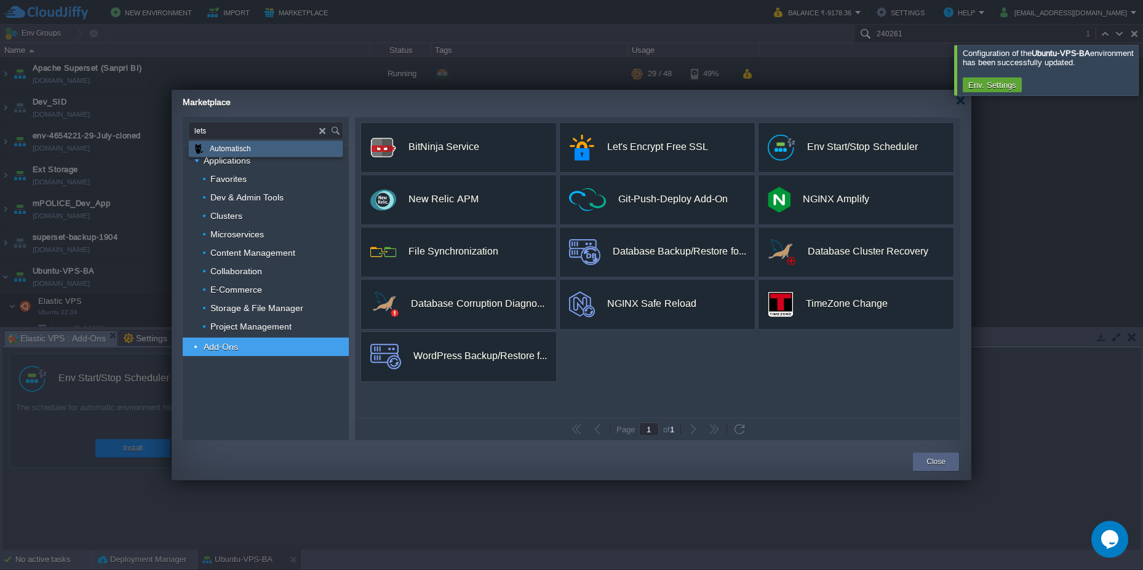
type input "lets"
click at [964, 105] on div at bounding box center [960, 100] width 9 height 9
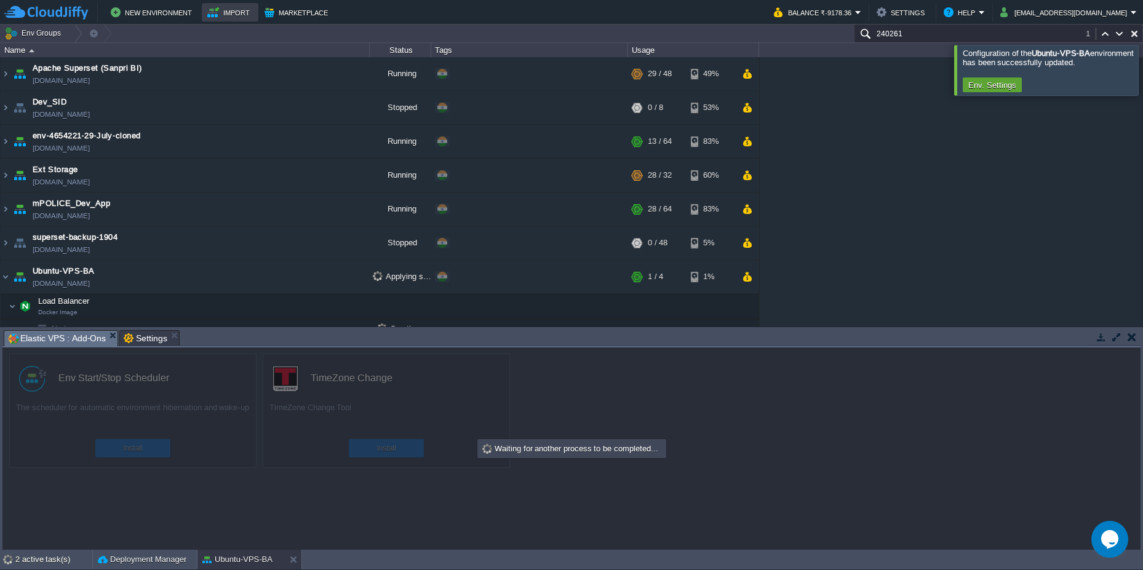
scroll to position [3, 0]
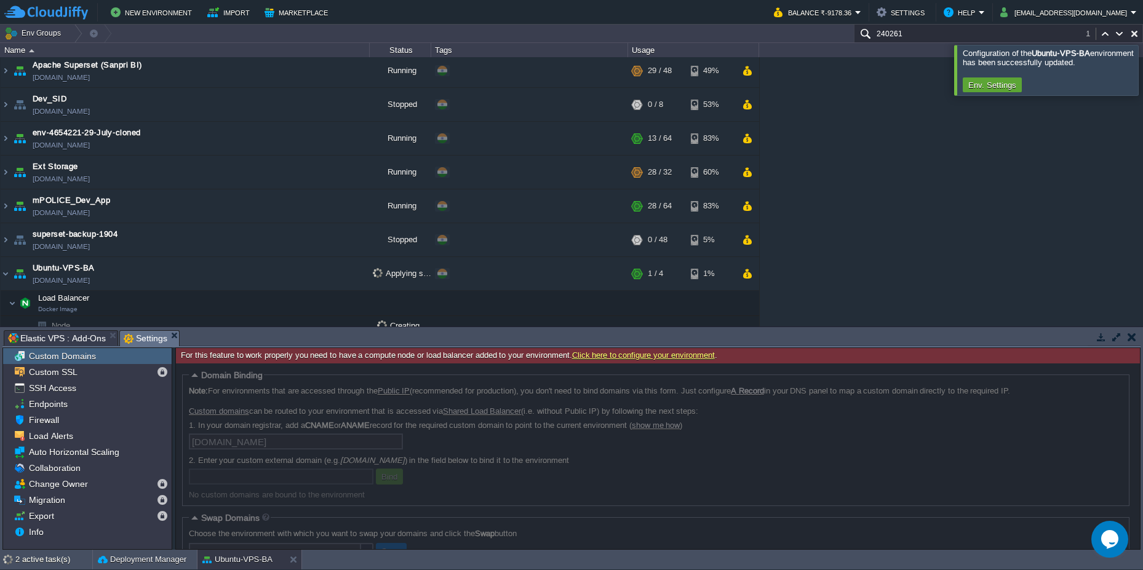
click at [146, 339] on span "Settings" at bounding box center [146, 338] width 44 height 15
click at [89, 354] on span "Custom Domains" at bounding box center [61, 356] width 71 height 11
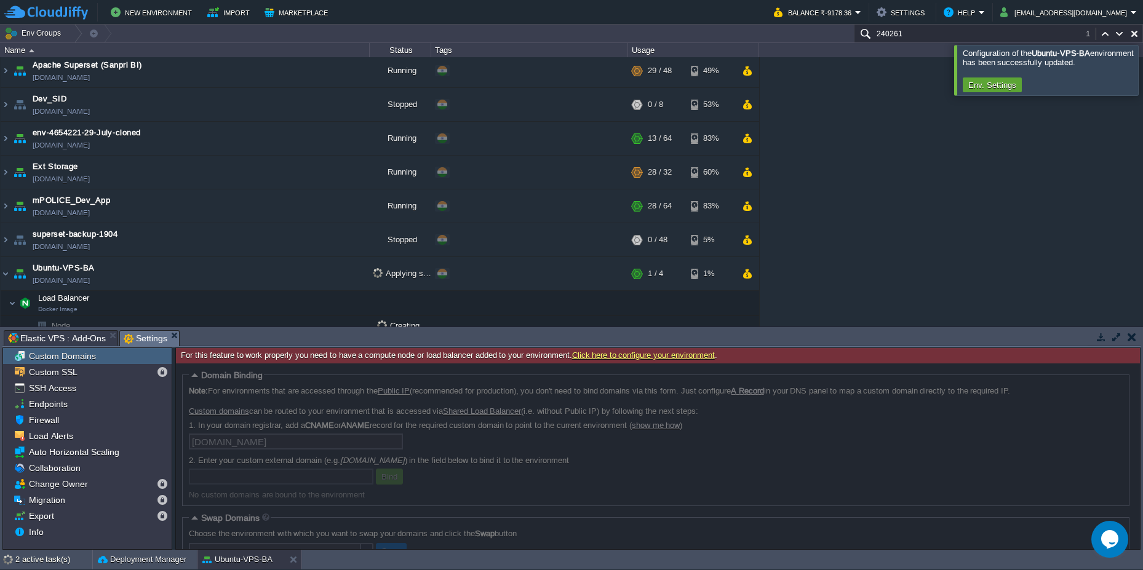
click at [70, 359] on span "Custom Domains" at bounding box center [61, 356] width 71 height 11
click at [56, 375] on span "Custom SSL" at bounding box center [52, 372] width 53 height 11
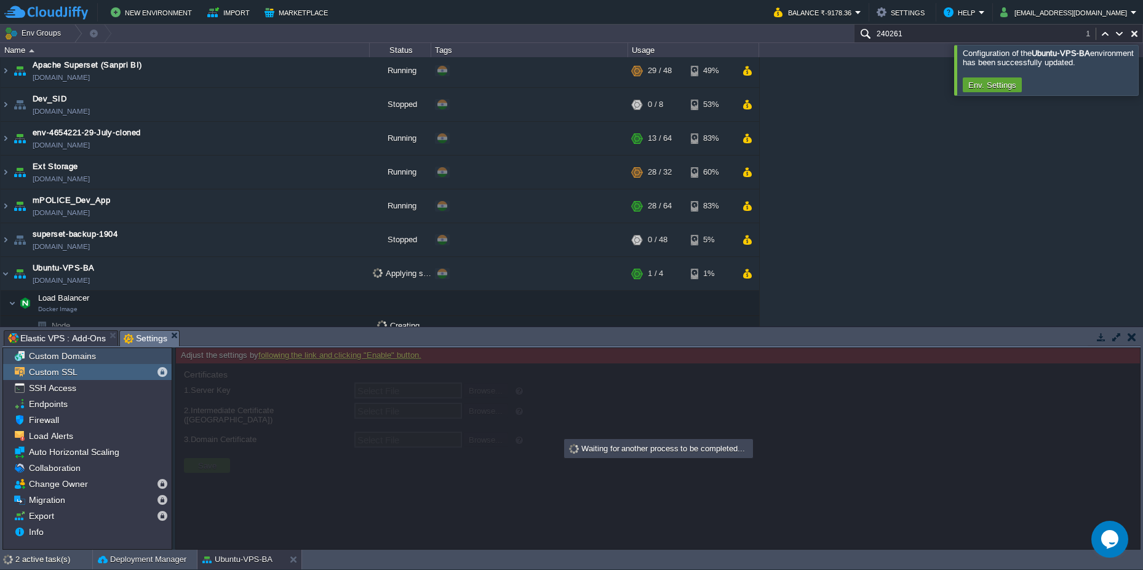
click at [61, 356] on span "Custom Domains" at bounding box center [61, 356] width 71 height 11
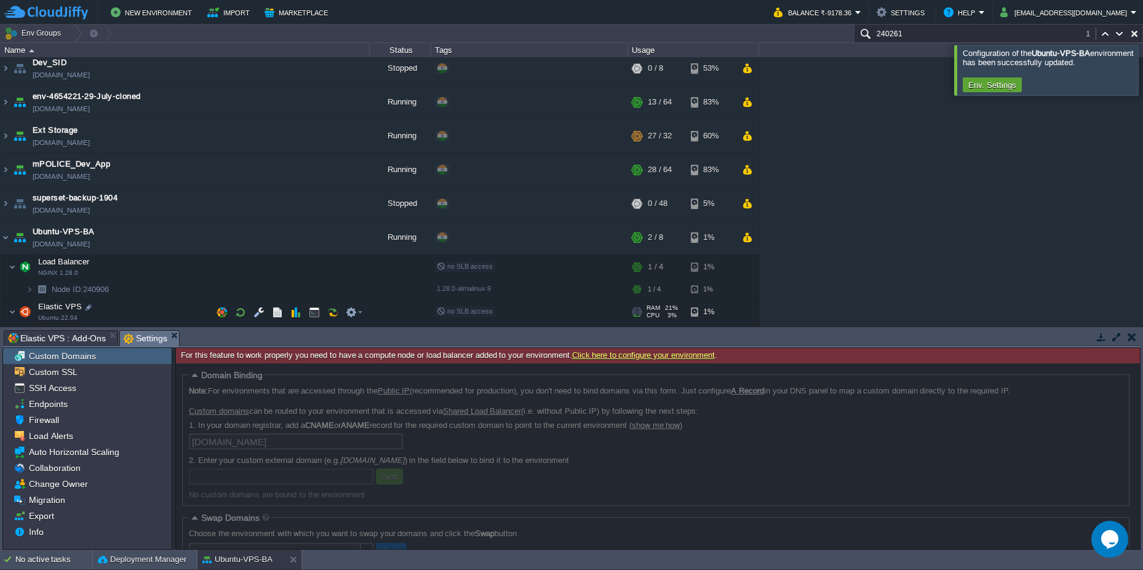
scroll to position [57, 0]
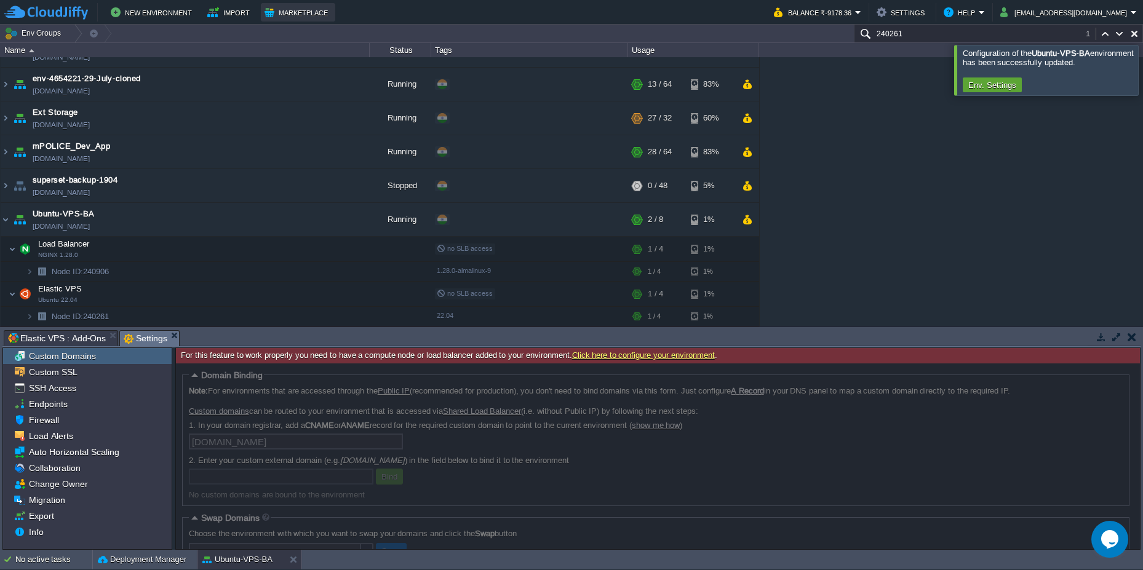
click at [282, 11] on button "Marketplace" at bounding box center [298, 12] width 67 height 15
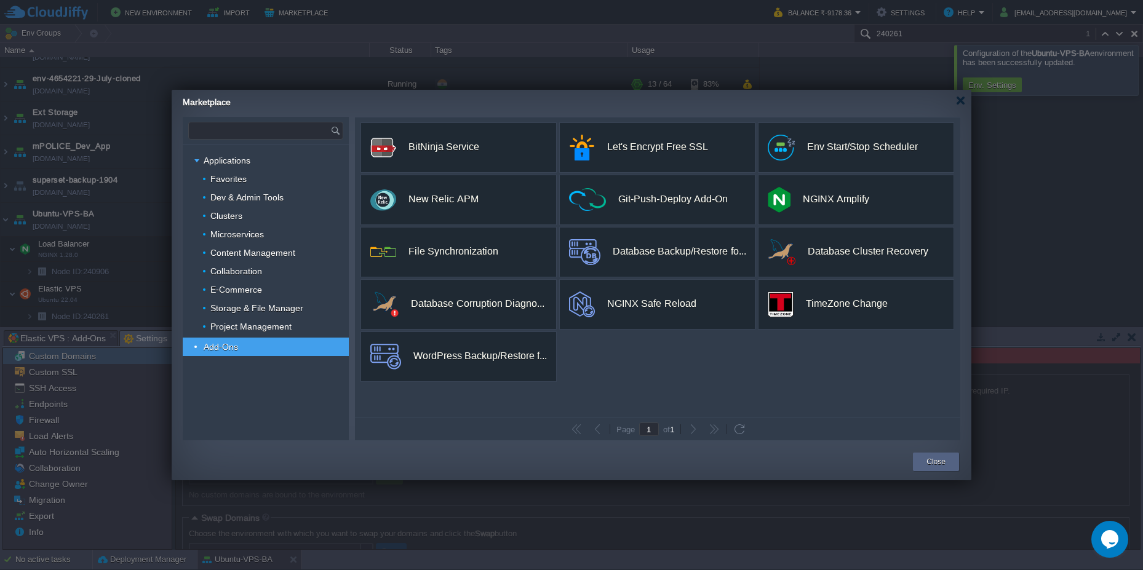
click at [245, 126] on input "text" at bounding box center [260, 130] width 142 height 17
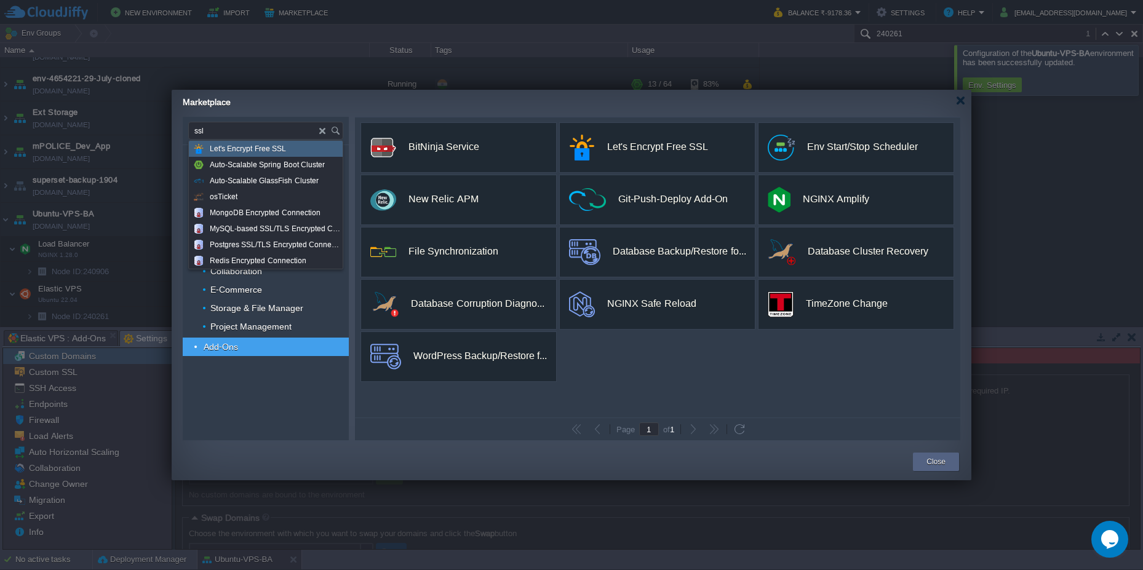
click at [263, 145] on span "Let's Encrypt Free SSL" at bounding box center [248, 149] width 76 height 16
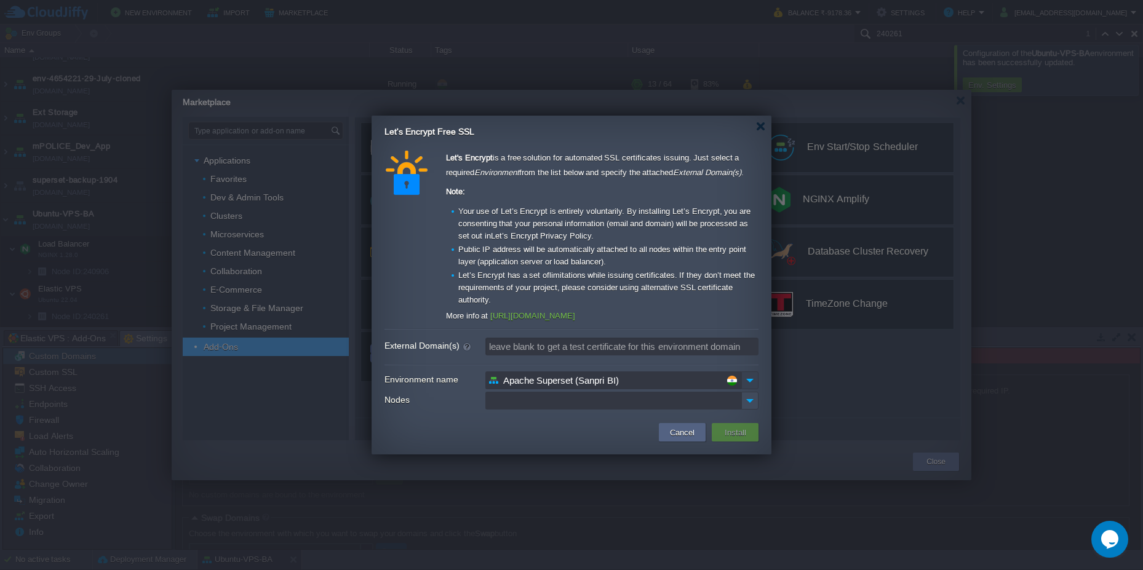
type input "Type application or add-on name"
click at [749, 383] on img at bounding box center [749, 381] width 17 height 18
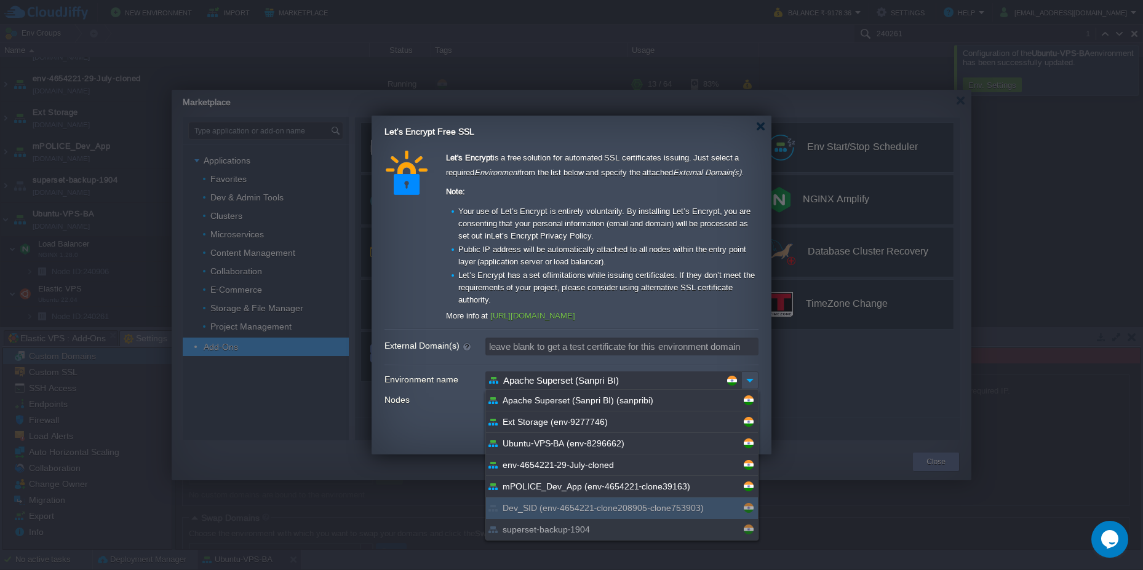
click at [953, 524] on div at bounding box center [571, 285] width 1143 height 570
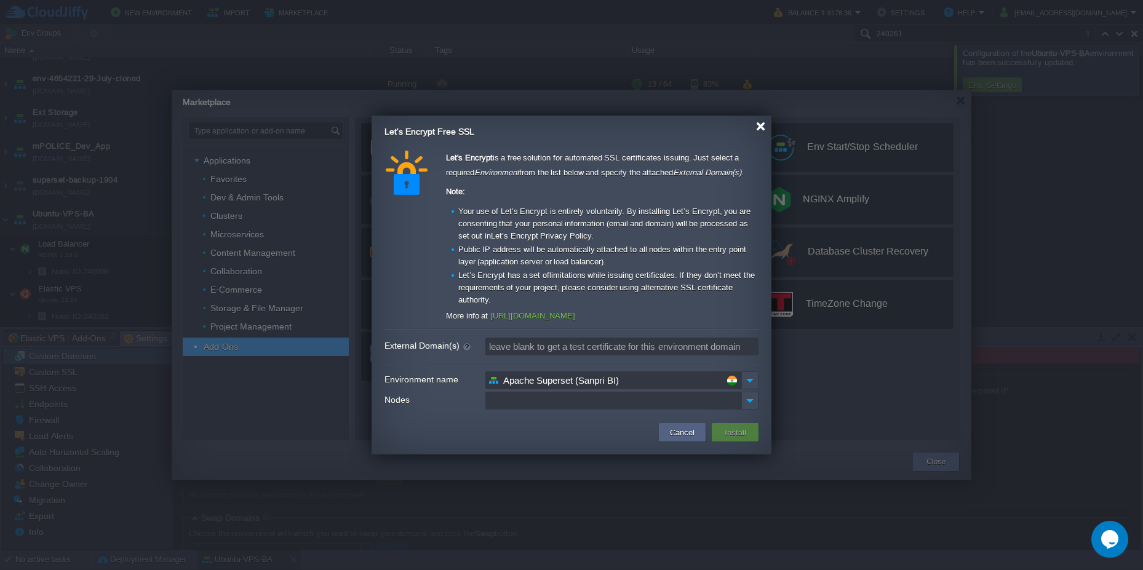
click at [764, 127] on div at bounding box center [760, 126] width 9 height 9
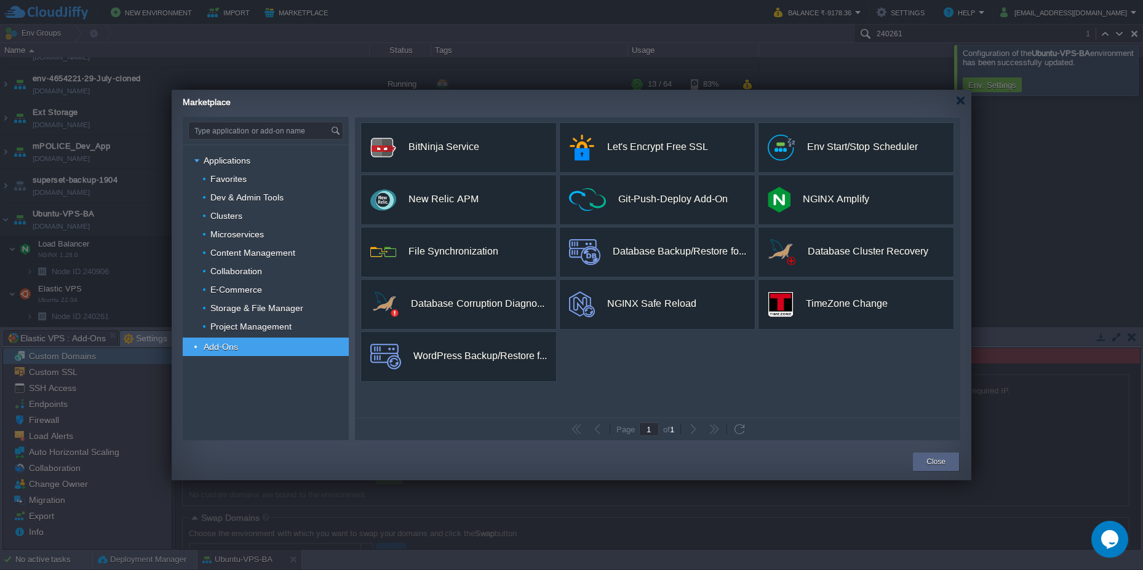
click at [958, 105] on div "Marketplace" at bounding box center [577, 101] width 789 height 22
click at [962, 102] on div at bounding box center [960, 100] width 9 height 9
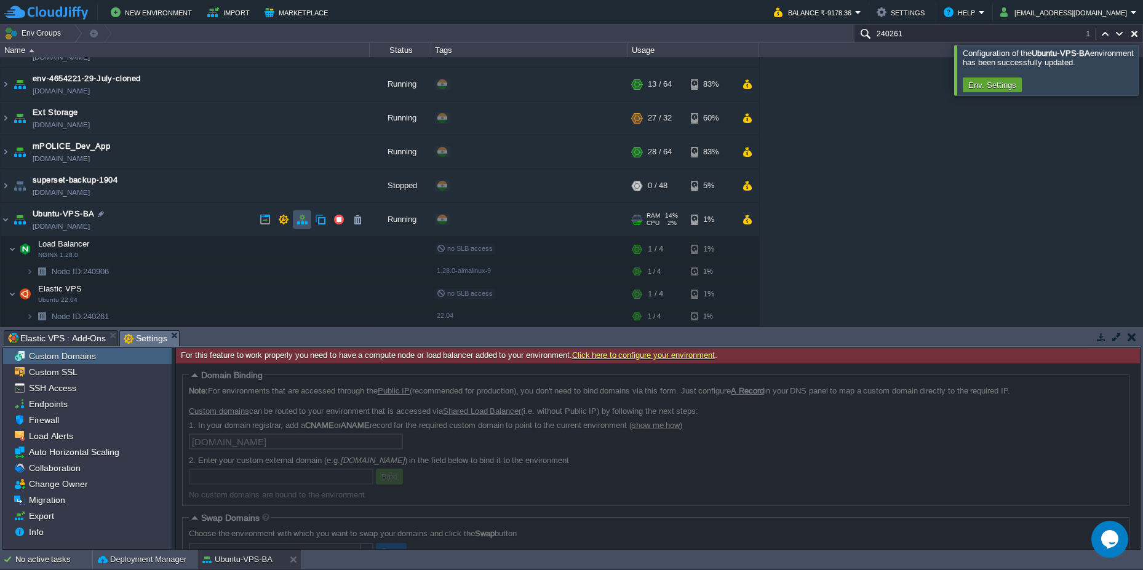
click at [299, 220] on button "button" at bounding box center [302, 219] width 11 height 11
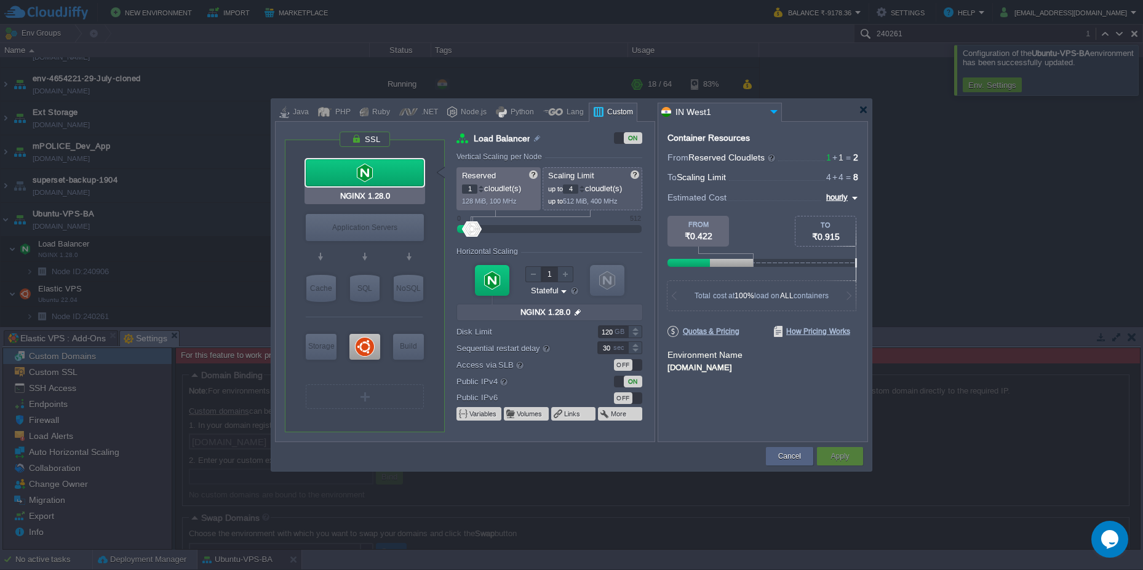
type input "Docker Image"
click at [866, 109] on div at bounding box center [863, 109] width 9 height 9
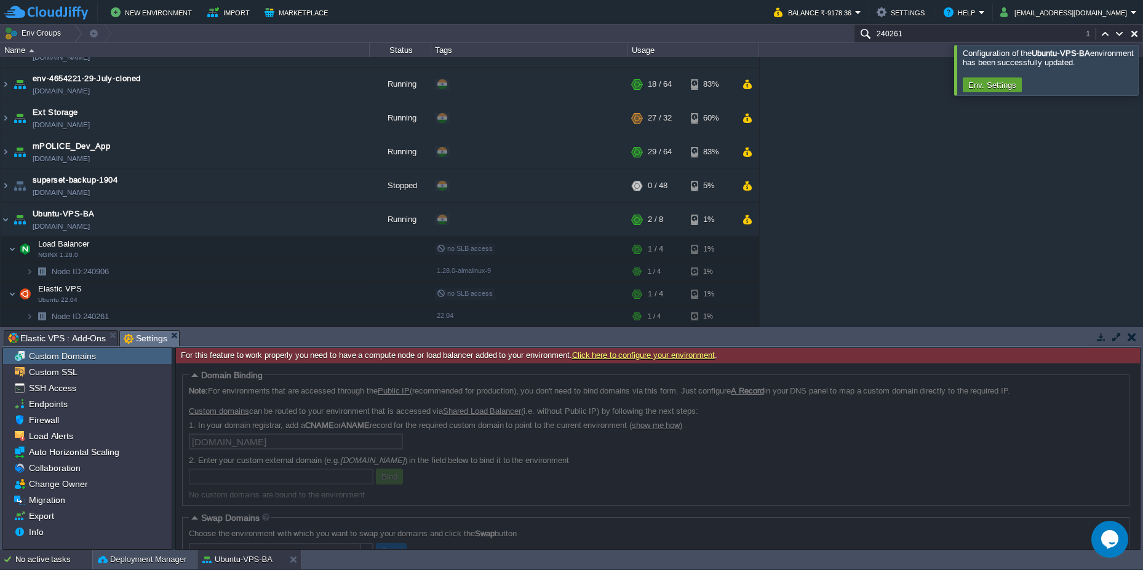
click at [37, 559] on div "No active tasks" at bounding box center [53, 560] width 77 height 20
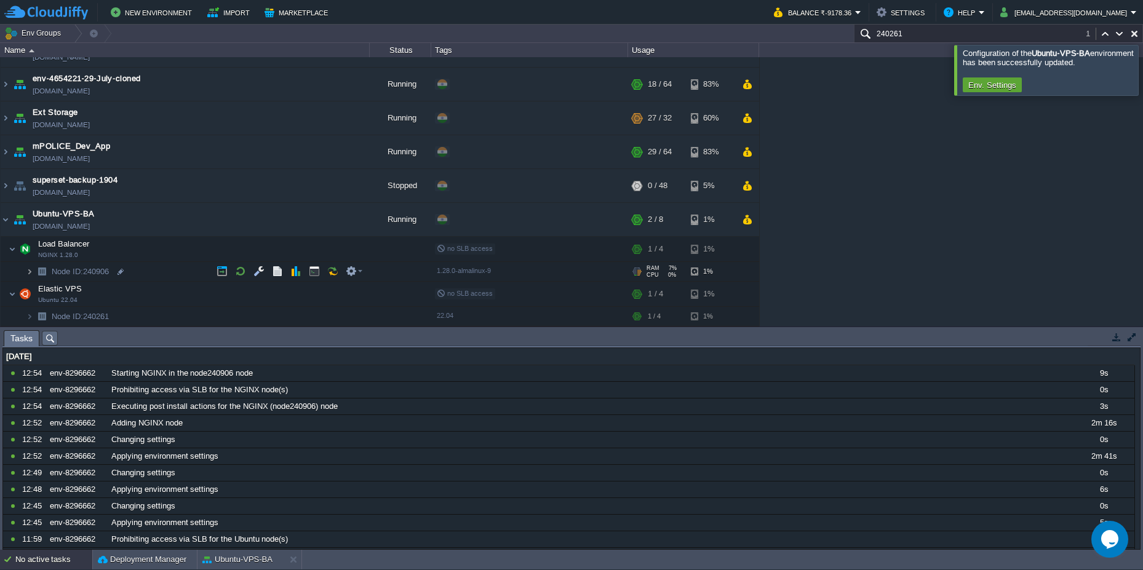
click at [28, 269] on img at bounding box center [29, 271] width 7 height 19
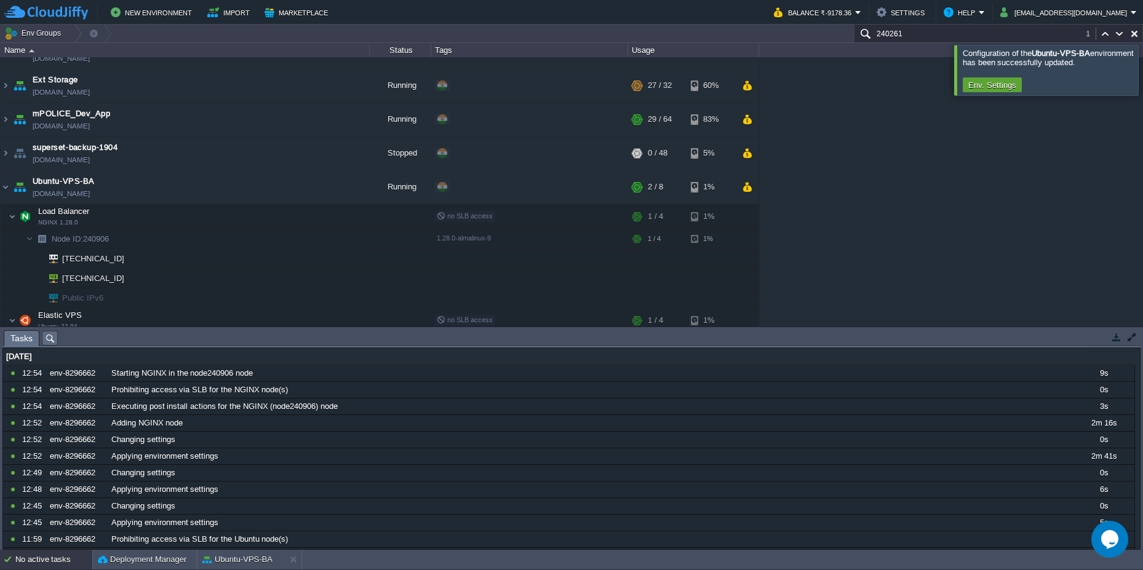
scroll to position [116, 0]
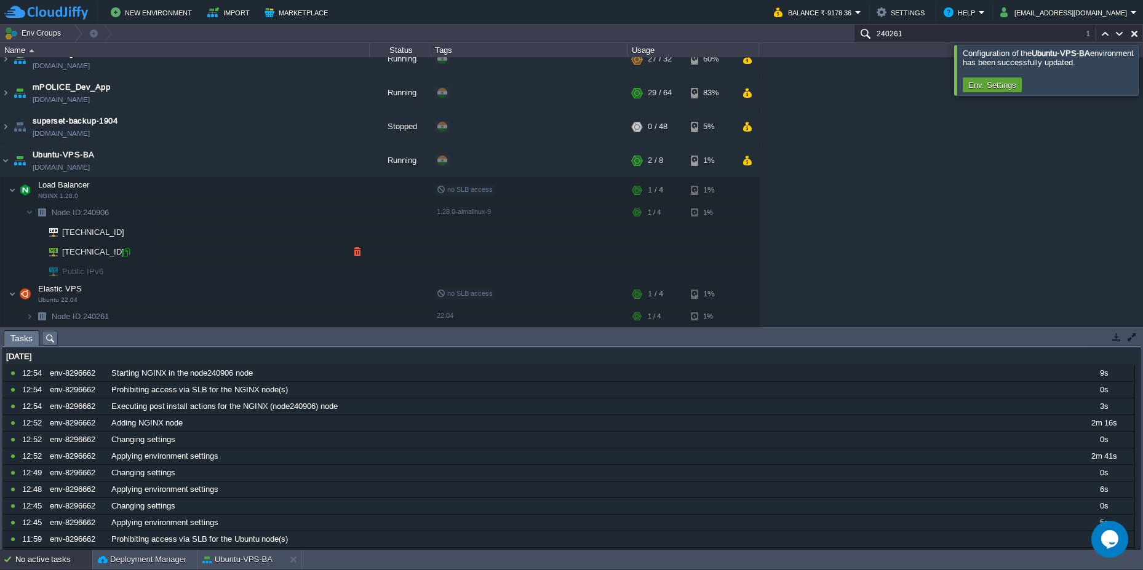
click at [126, 253] on div at bounding box center [126, 252] width 11 height 11
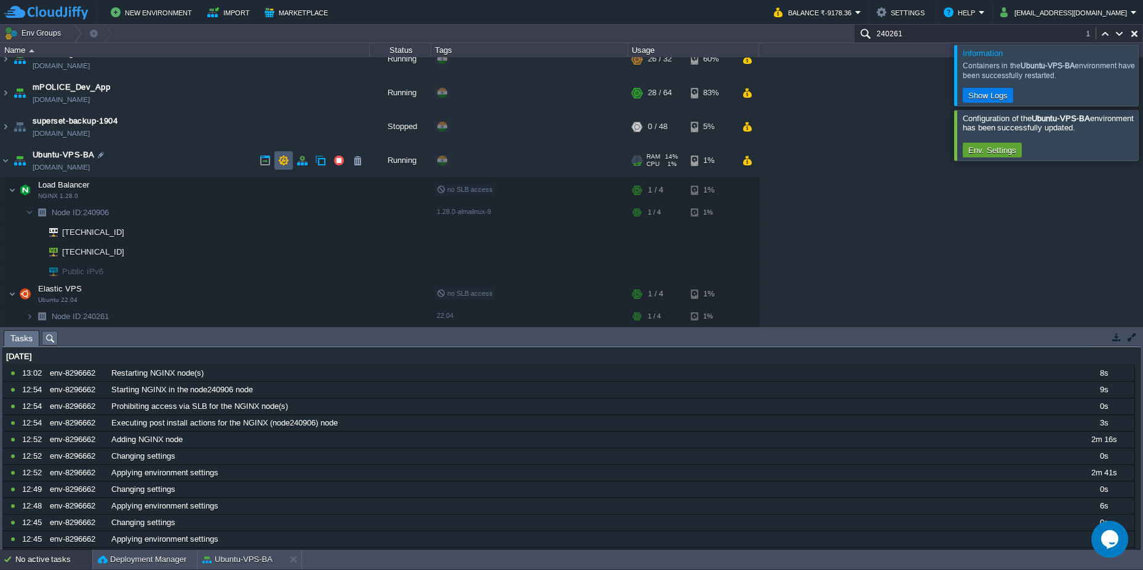
click at [282, 164] on button "button" at bounding box center [283, 160] width 11 height 11
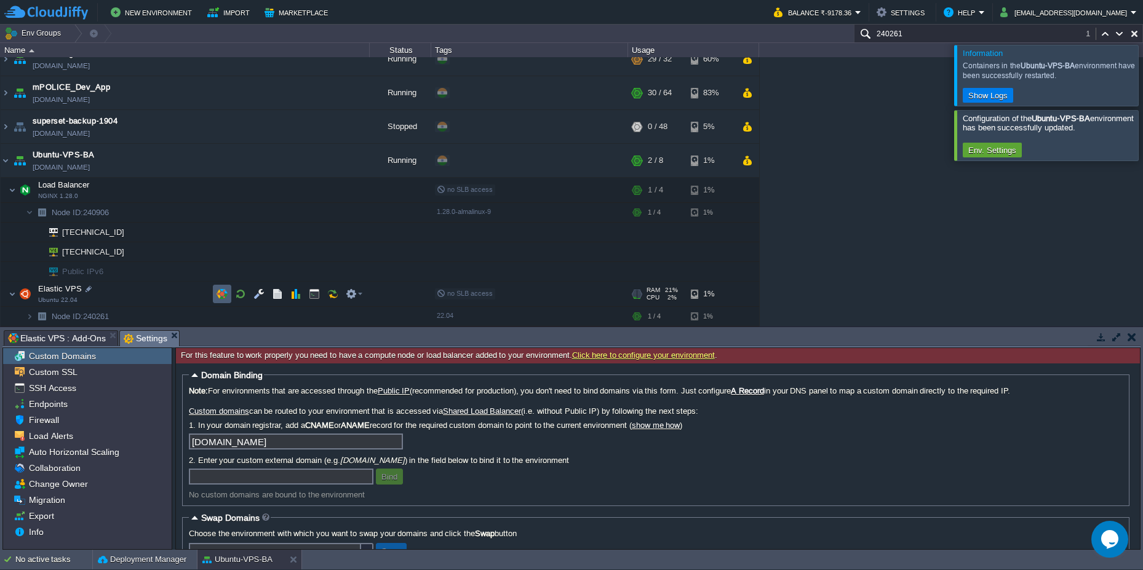
click at [226, 293] on button "button" at bounding box center [222, 294] width 11 height 11
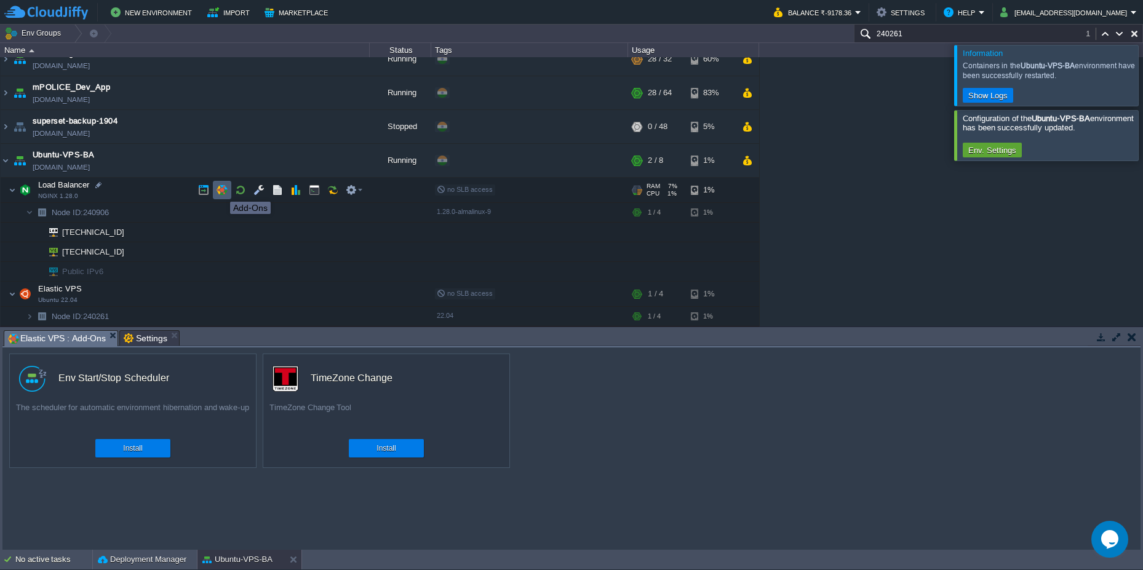
click at [221, 191] on button "button" at bounding box center [222, 190] width 11 height 11
